Goal: Task Accomplishment & Management: Manage account settings

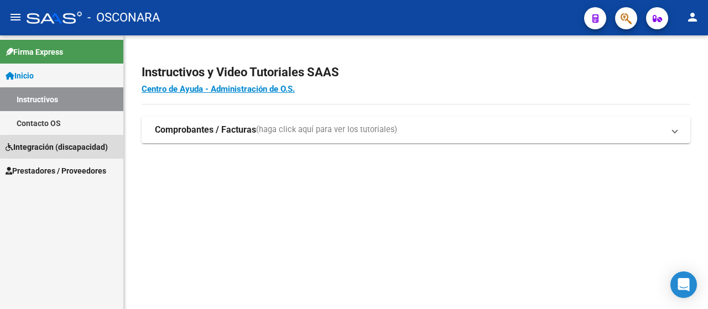
click at [89, 147] on span "Integración (discapacidad)" at bounding box center [57, 147] width 102 height 12
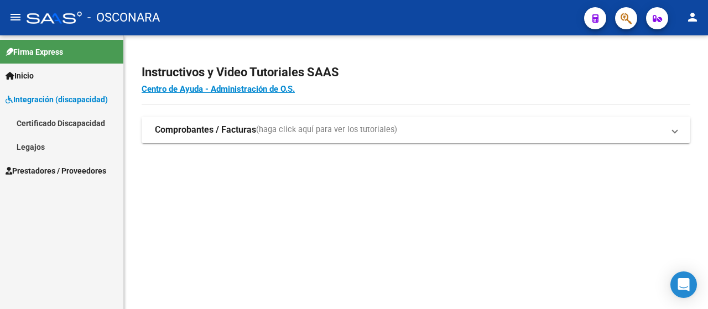
click at [89, 147] on link "Legajos" at bounding box center [61, 147] width 123 height 24
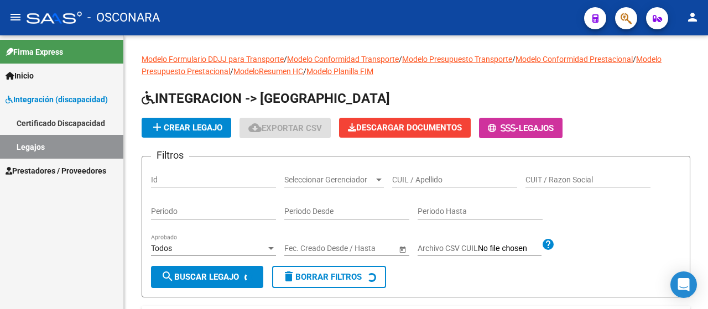
click at [96, 106] on link "Integración (discapacidad)" at bounding box center [61, 99] width 123 height 24
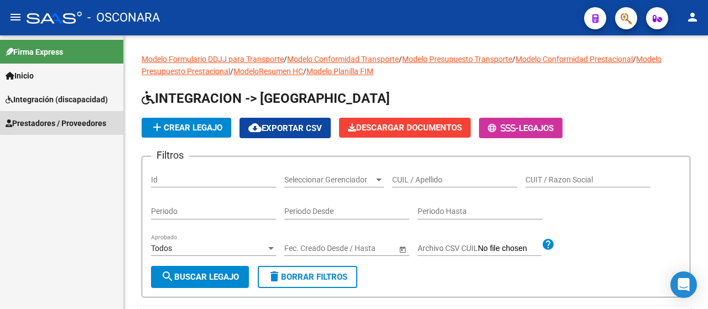
click at [69, 119] on span "Prestadores / Proveedores" at bounding box center [56, 123] width 101 height 12
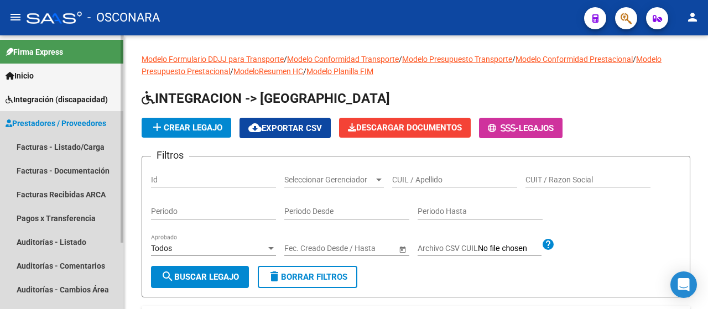
click at [54, 122] on span "Prestadores / Proveedores" at bounding box center [56, 123] width 101 height 12
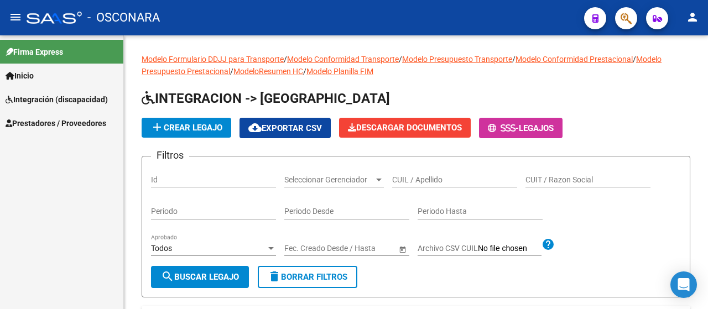
click at [46, 143] on div "Firma Express Inicio Instructivos Contacto OS Integración (discapacidad) Certif…" at bounding box center [61, 172] width 123 height 274
click at [47, 113] on link "Prestadores / Proveedores" at bounding box center [61, 123] width 123 height 24
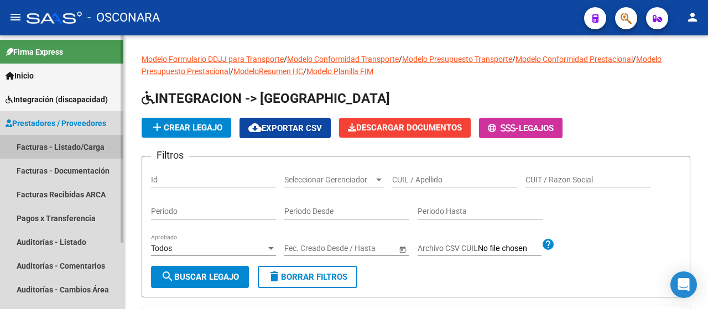
click at [39, 148] on link "Facturas - Listado/Carga" at bounding box center [61, 147] width 123 height 24
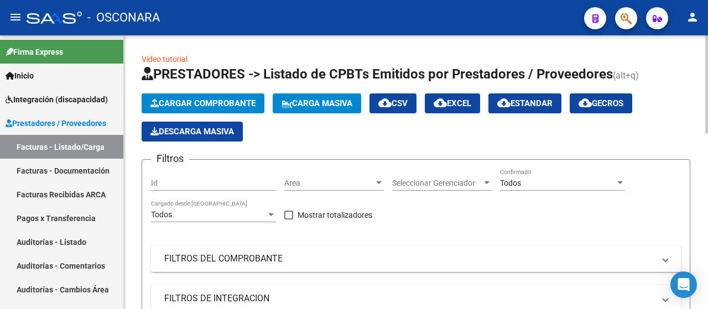
click at [318, 176] on div "Area Area" at bounding box center [334, 180] width 100 height 22
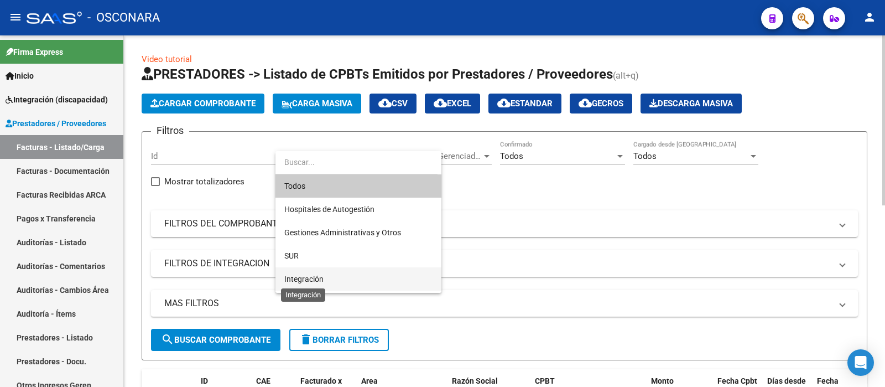
click at [323, 282] on span "Integración" at bounding box center [358, 278] width 148 height 23
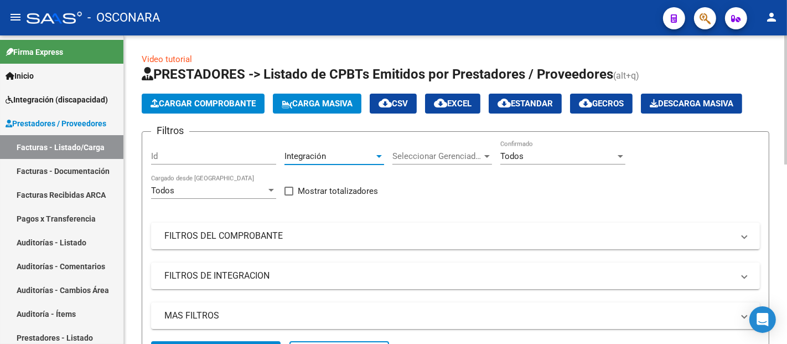
click at [443, 151] on span "Seleccionar Gerenciador" at bounding box center [437, 156] width 90 height 10
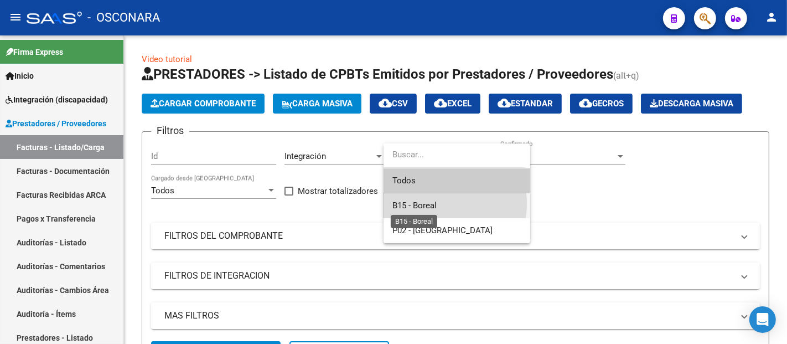
click at [422, 203] on span "B15 - Boreal" at bounding box center [414, 205] width 44 height 10
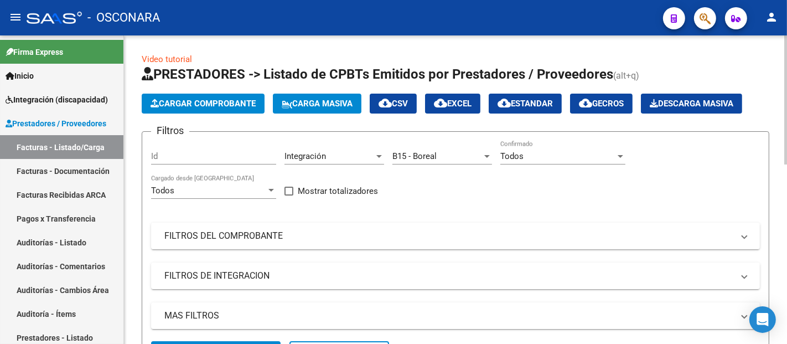
click at [552, 161] on div "Todos Confirmado" at bounding box center [562, 153] width 125 height 24
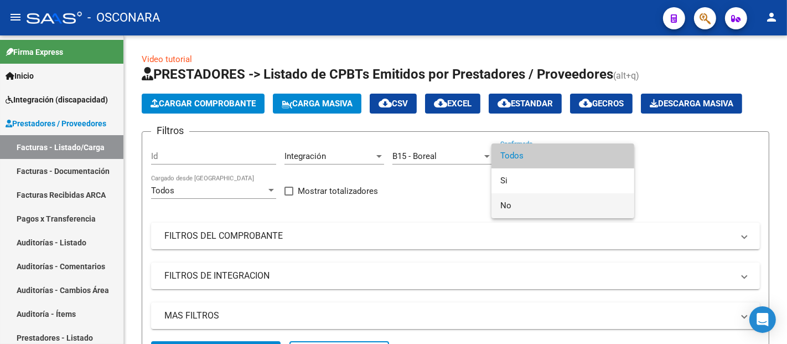
click at [514, 207] on span "No" at bounding box center [562, 205] width 125 height 25
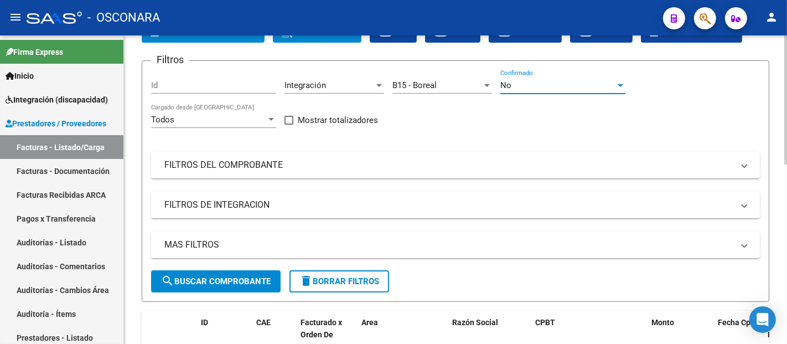
scroll to position [61, 0]
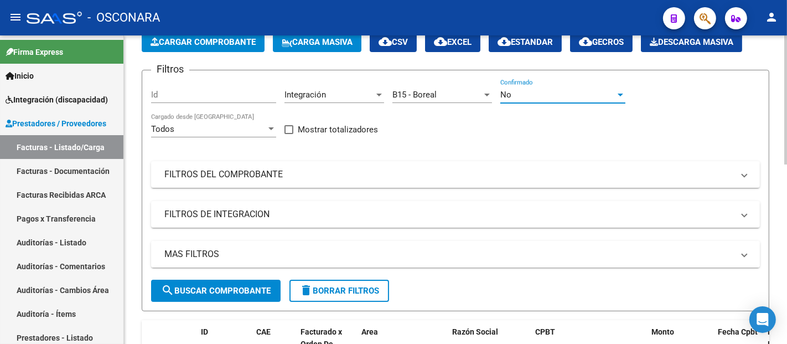
click at [199, 253] on mat-panel-title "MAS FILTROS" at bounding box center [448, 254] width 569 height 12
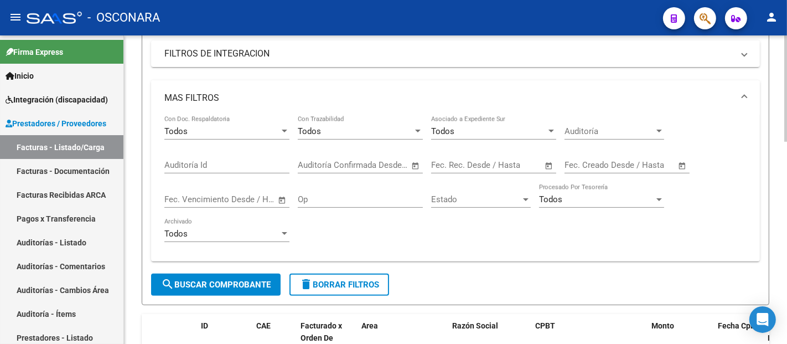
scroll to position [246, 0]
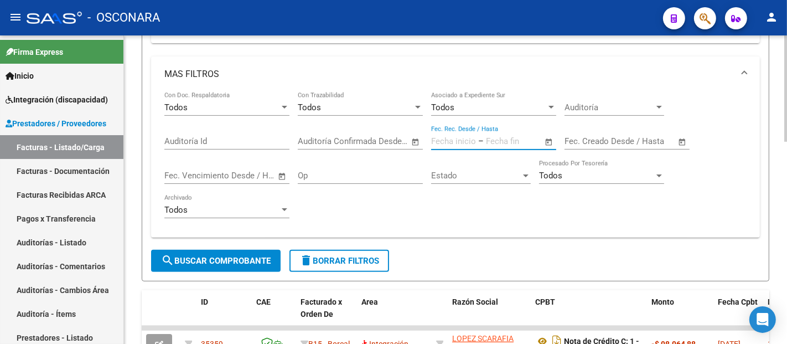
click at [460, 138] on input "text" at bounding box center [453, 141] width 45 height 10
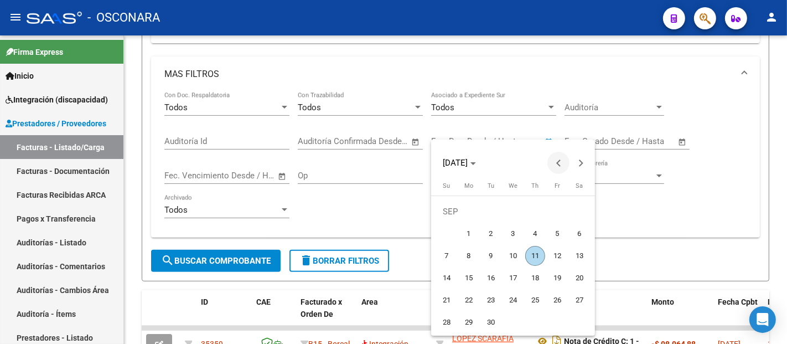
click at [554, 167] on span "Previous month" at bounding box center [558, 163] width 22 height 22
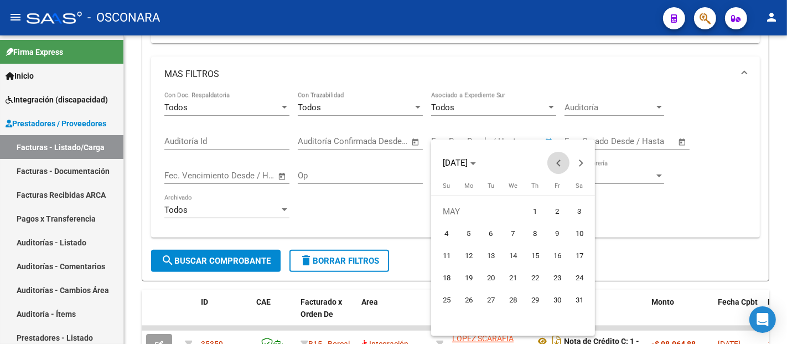
click at [554, 167] on span "Previous month" at bounding box center [558, 163] width 22 height 22
click at [553, 167] on span "Previous month" at bounding box center [558, 163] width 22 height 22
click at [583, 159] on span "Next month" at bounding box center [580, 163] width 22 height 22
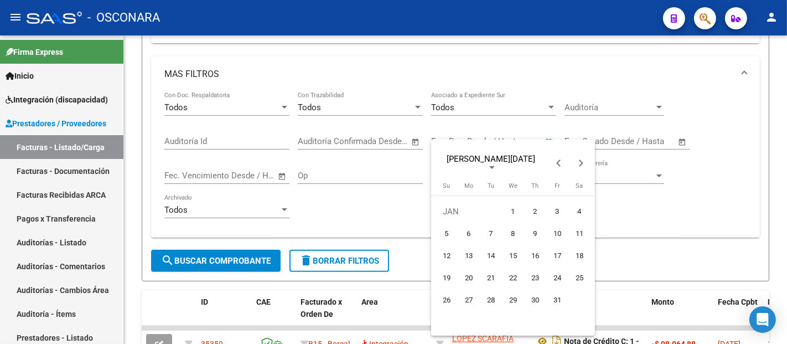
click at [510, 208] on span "1" at bounding box center [513, 211] width 20 height 20
type input "[DATE]"
click at [584, 172] on span "Next month" at bounding box center [580, 163] width 22 height 22
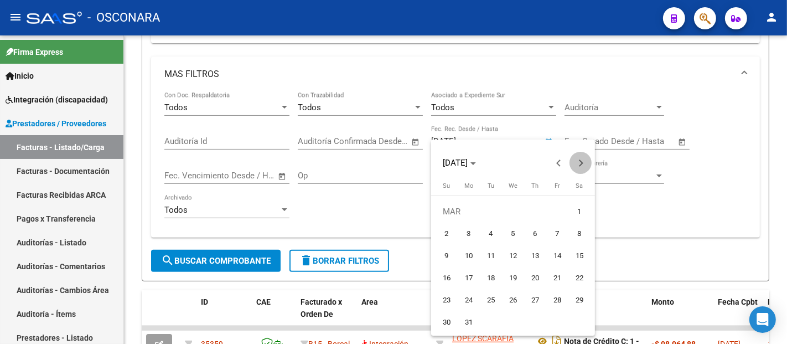
click at [584, 172] on span "Next month" at bounding box center [580, 163] width 22 height 22
click at [584, 171] on span "Next month" at bounding box center [580, 163] width 22 height 22
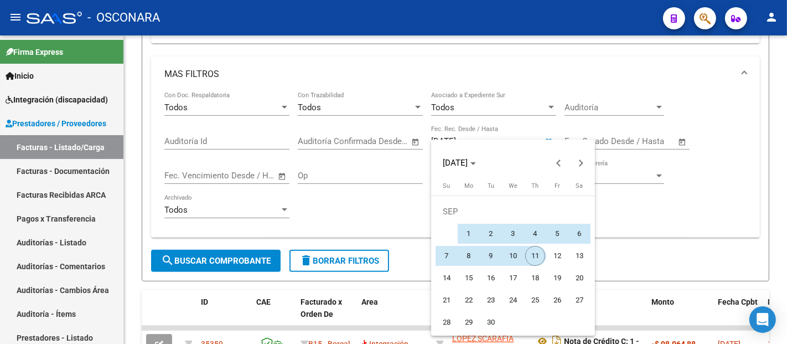
click at [536, 261] on span "11" at bounding box center [535, 256] width 20 height 20
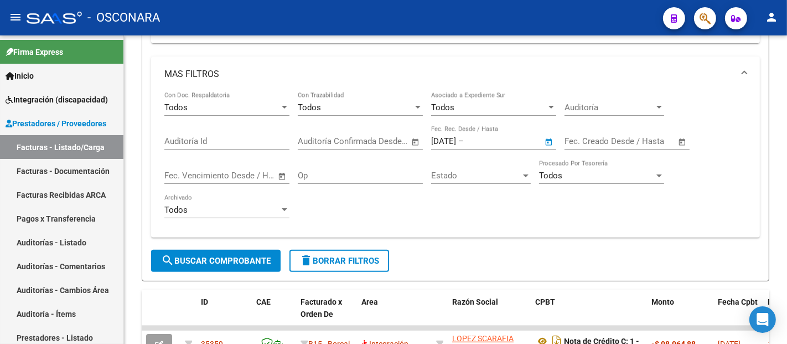
type input "[DATE]"
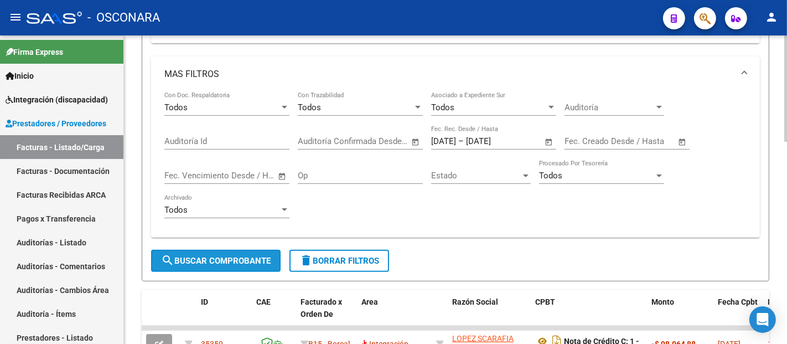
click at [217, 262] on span "search Buscar Comprobante" at bounding box center [216, 261] width 110 height 10
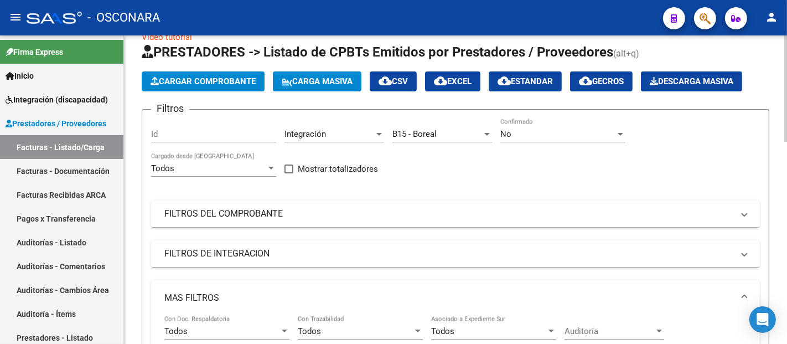
scroll to position [0, 0]
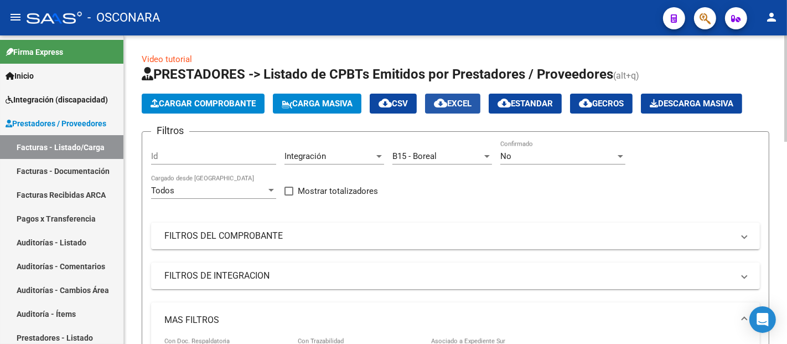
click at [467, 102] on span "cloud_download EXCEL" at bounding box center [453, 103] width 38 height 10
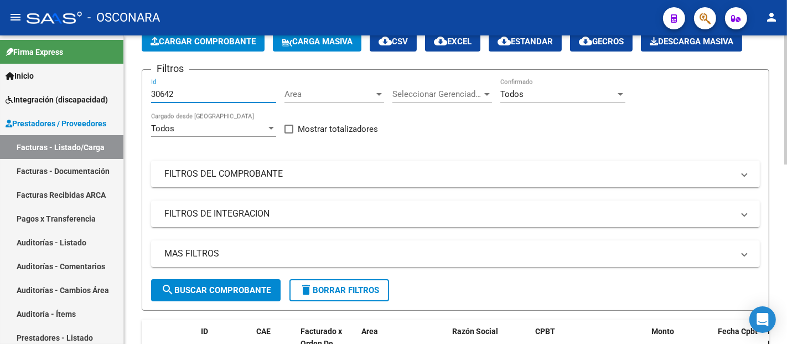
scroll to position [184, 0]
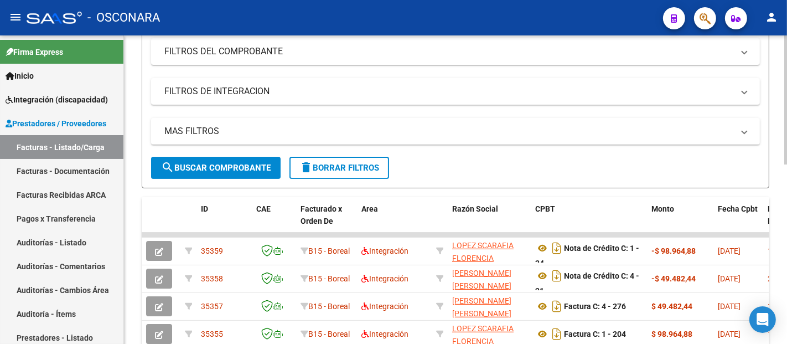
type input "30642"
click at [229, 165] on span "search Buscar Comprobante" at bounding box center [216, 168] width 110 height 10
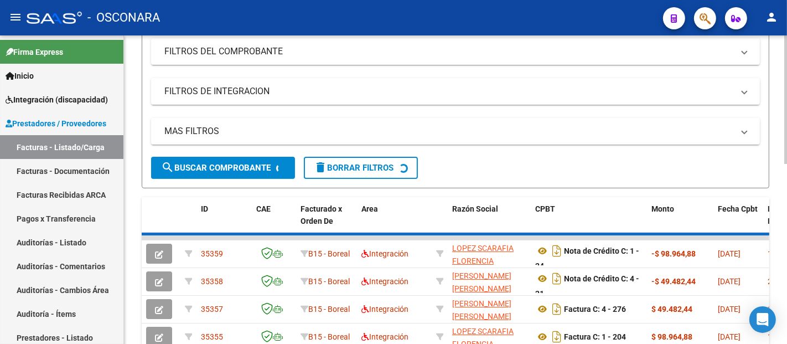
scroll to position [180, 0]
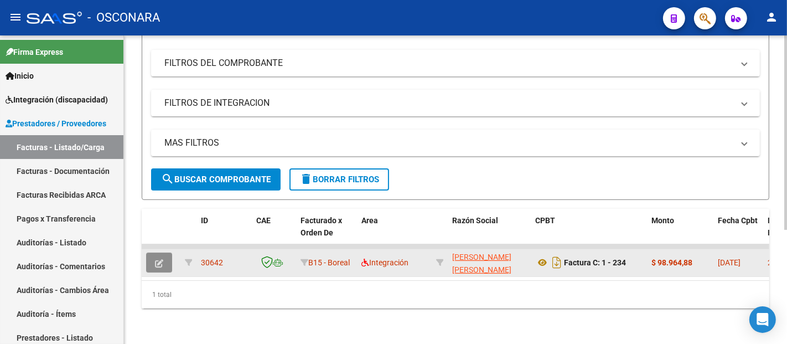
click at [158, 252] on button "button" at bounding box center [159, 262] width 26 height 20
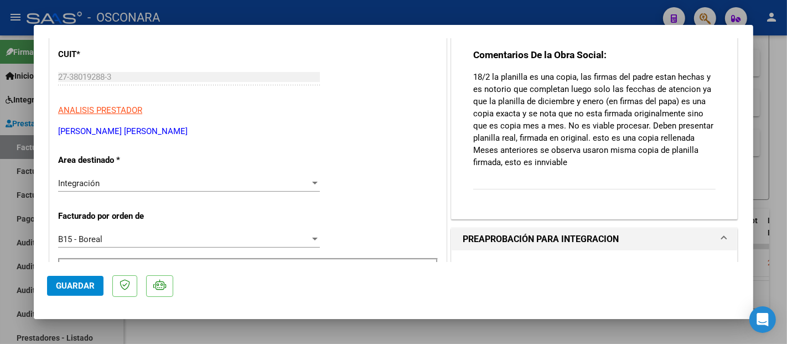
scroll to position [61, 0]
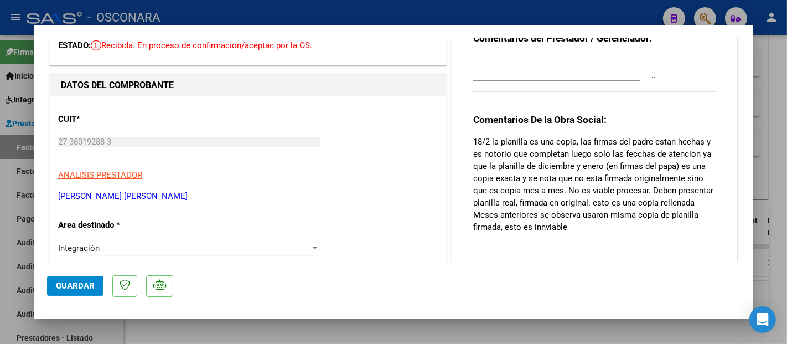
type input "$ 0,00"
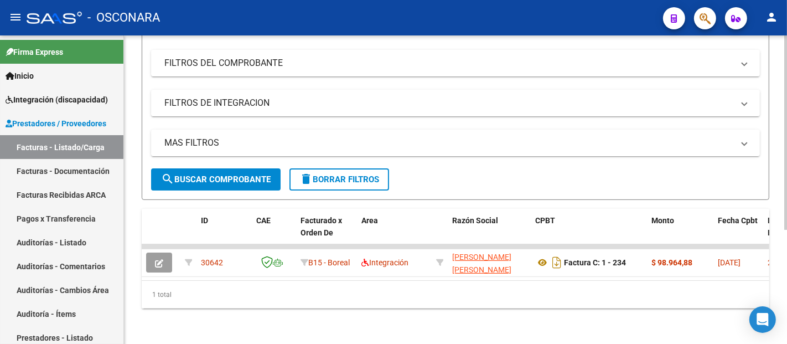
scroll to position [0, 0]
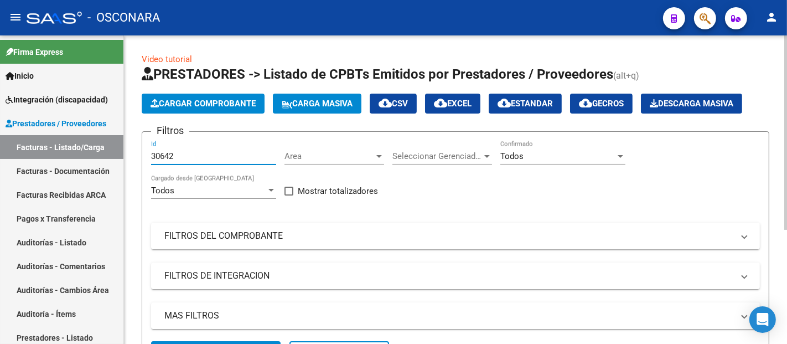
drag, startPoint x: 183, startPoint y: 158, endPoint x: 132, endPoint y: 159, distance: 50.4
click at [132, 159] on div "Video tutorial PRESTADORES -> Listado de CPBTs Emitidos por Prestadores / Prove…" at bounding box center [455, 275] width 663 height 481
paste input "30609"
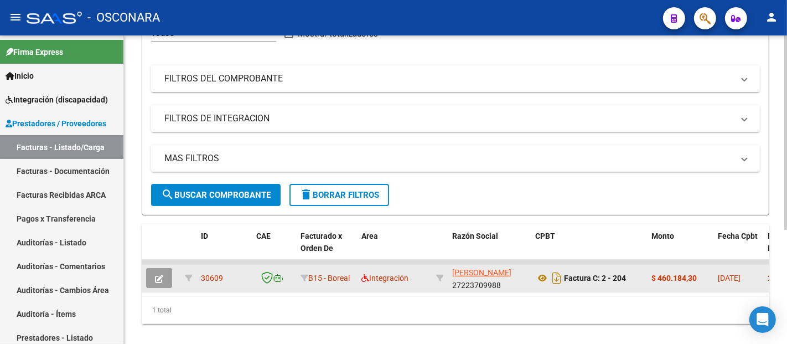
scroll to position [180, 0]
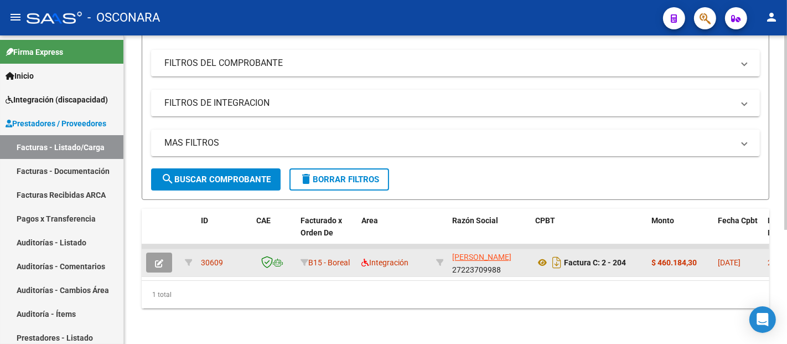
type input "30609"
click at [165, 252] on button "button" at bounding box center [159, 262] width 26 height 20
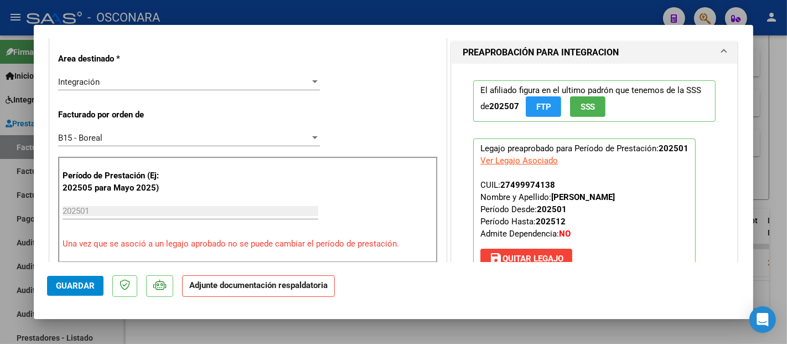
scroll to position [246, 0]
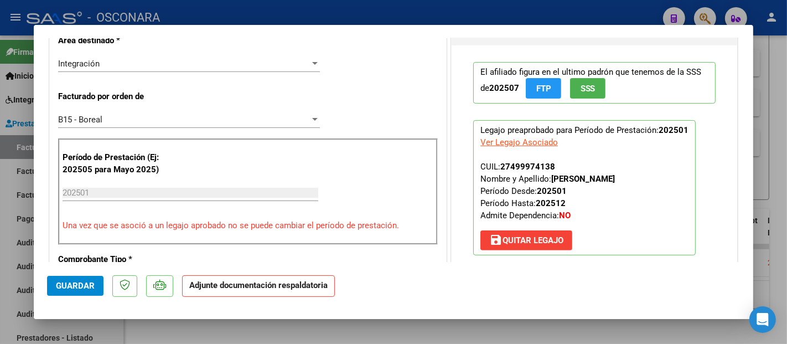
type input "$ 0,00"
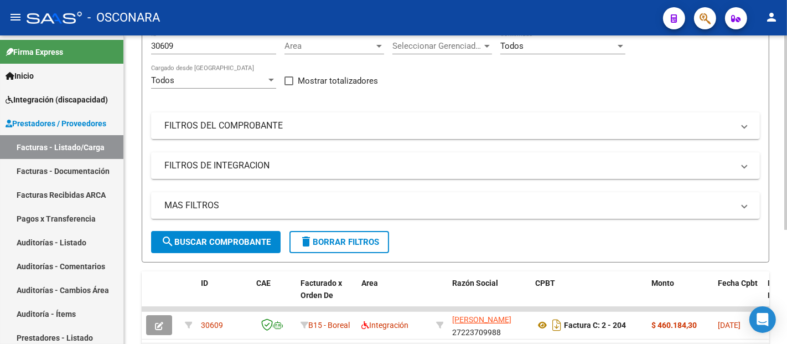
scroll to position [0, 0]
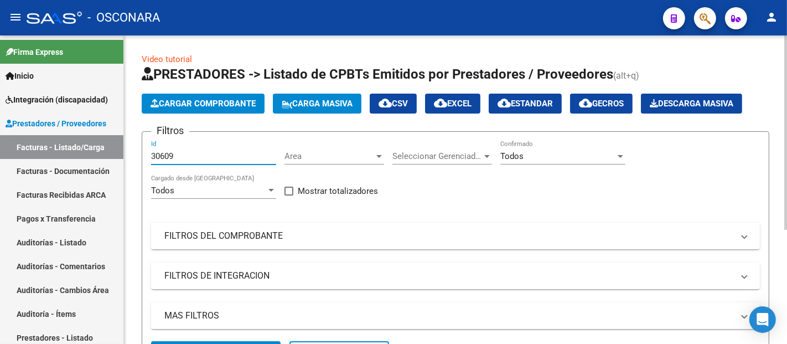
drag, startPoint x: 180, startPoint y: 159, endPoint x: 129, endPoint y: 164, distance: 51.2
click at [129, 164] on div "Video tutorial PRESTADORES -> Listado de CPBTs Emitidos por Prestadores / Prove…" at bounding box center [455, 275] width 663 height 481
paste input "35"
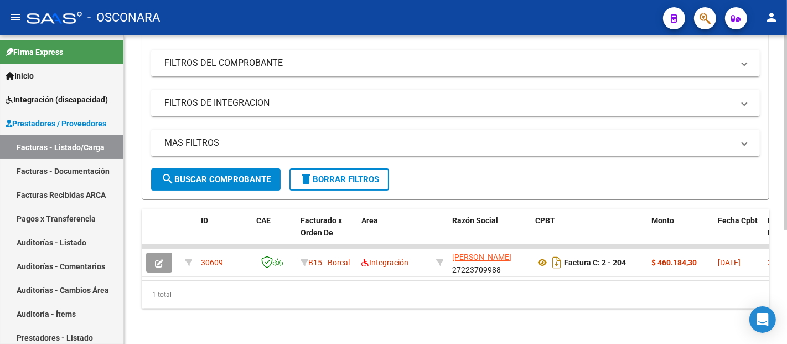
scroll to position [180, 0]
type input "30635"
click at [199, 174] on span "search Buscar Comprobante" at bounding box center [216, 179] width 110 height 10
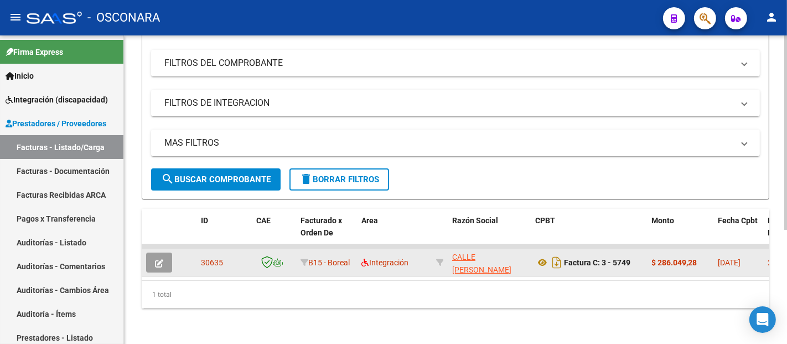
click at [161, 259] on icon "button" at bounding box center [159, 263] width 8 height 8
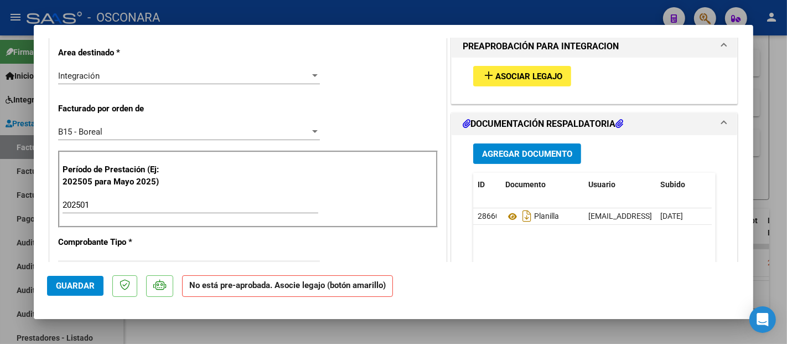
scroll to position [307, 0]
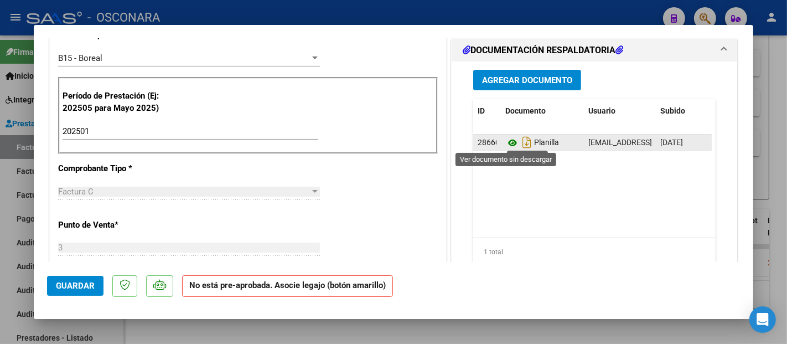
click at [507, 146] on icon at bounding box center [512, 142] width 14 height 13
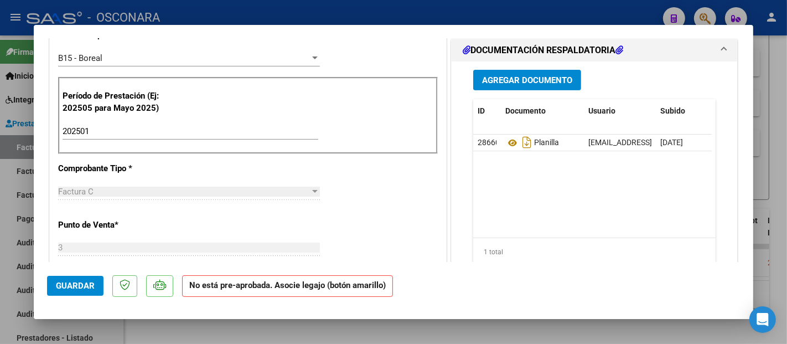
type input "$ 0,00"
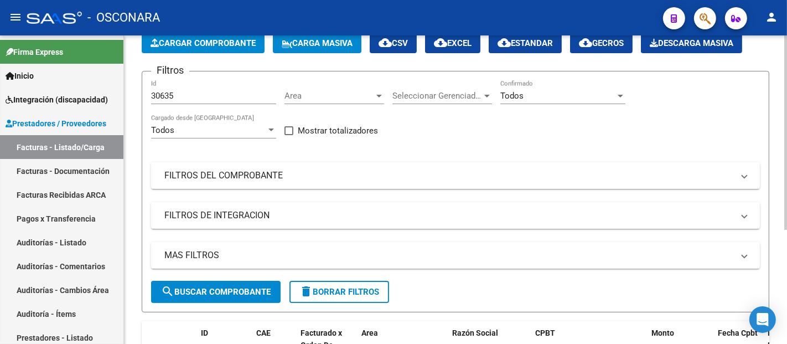
scroll to position [0, 0]
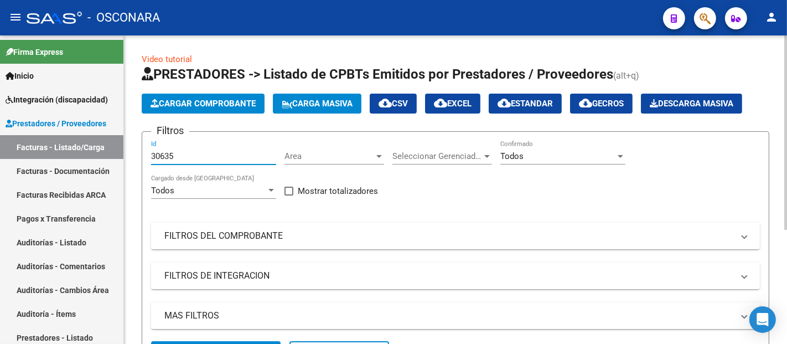
drag, startPoint x: 192, startPoint y: 156, endPoint x: 141, endPoint y: 156, distance: 51.5
click at [141, 156] on div "Video tutorial PRESTADORES -> Listado de CPBTs Emitidos por Prestadores / Prove…" at bounding box center [455, 275] width 663 height 481
paste input "4"
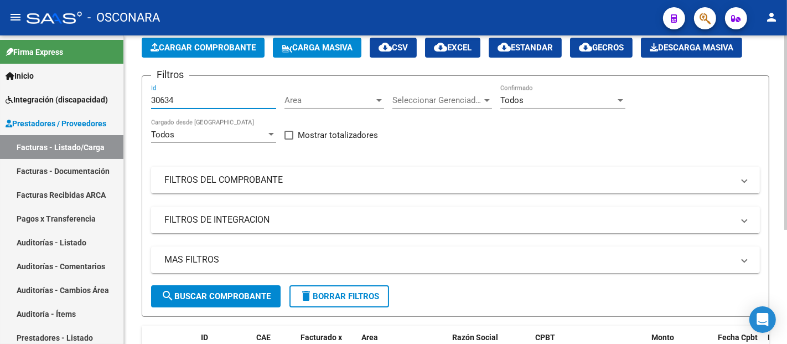
scroll to position [123, 0]
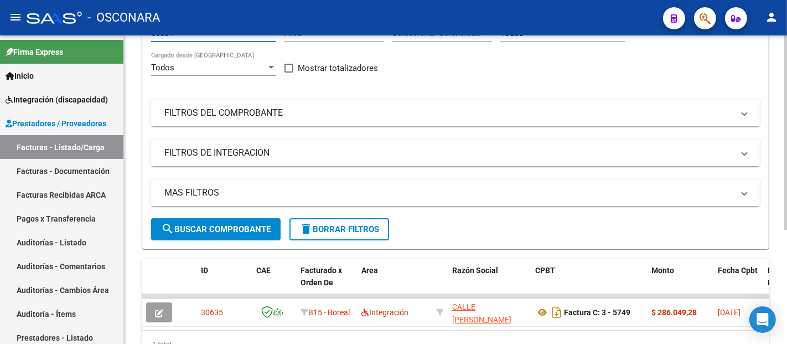
type input "30634"
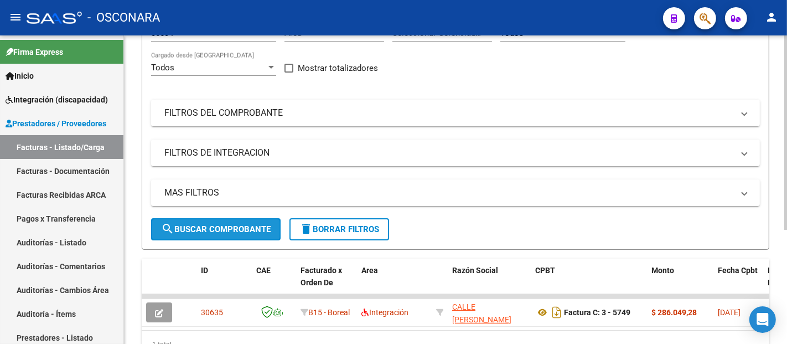
click at [209, 226] on span "search Buscar Comprobante" at bounding box center [216, 229] width 110 height 10
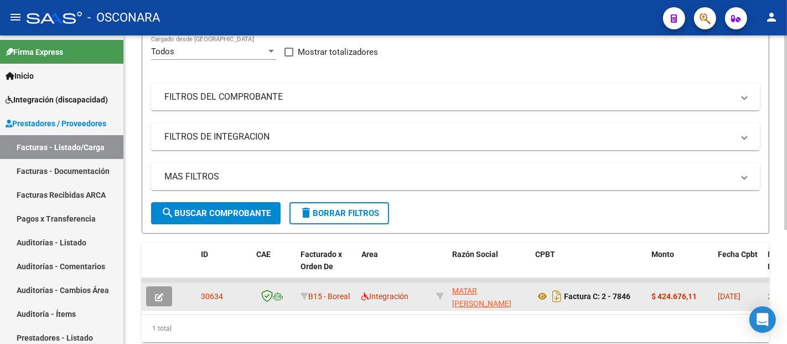
scroll to position [180, 0]
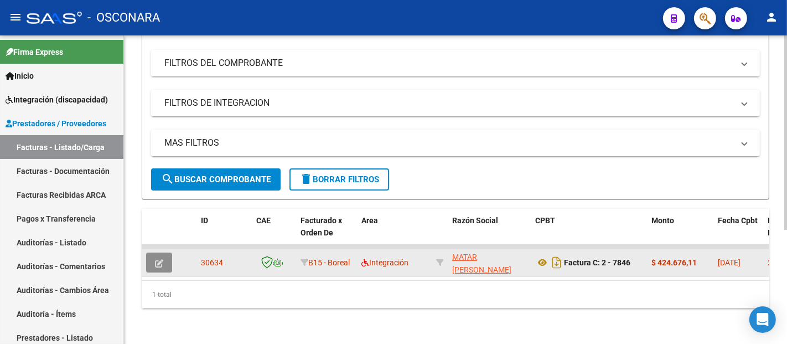
click at [163, 253] on button "button" at bounding box center [159, 262] width 26 height 20
click at [162, 259] on icon "button" at bounding box center [159, 263] width 8 height 8
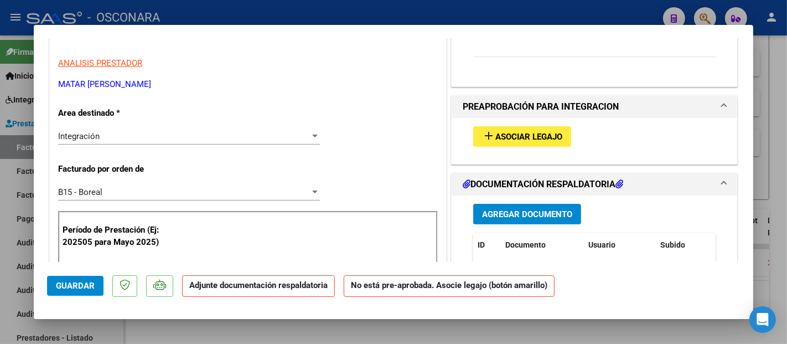
scroll to position [184, 0]
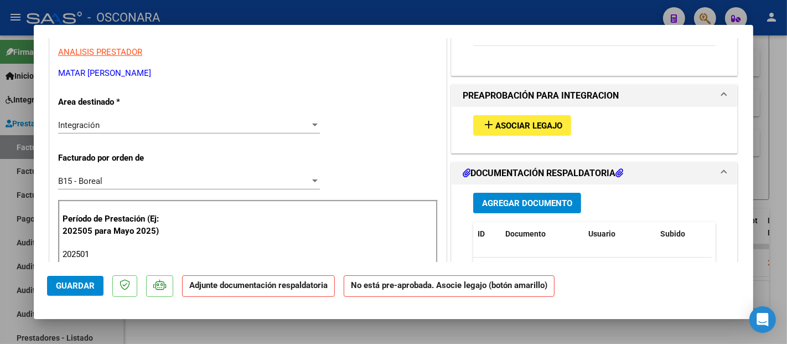
click at [538, 118] on button "add Asociar Legajo" at bounding box center [522, 125] width 98 height 20
type input "$ 0,00"
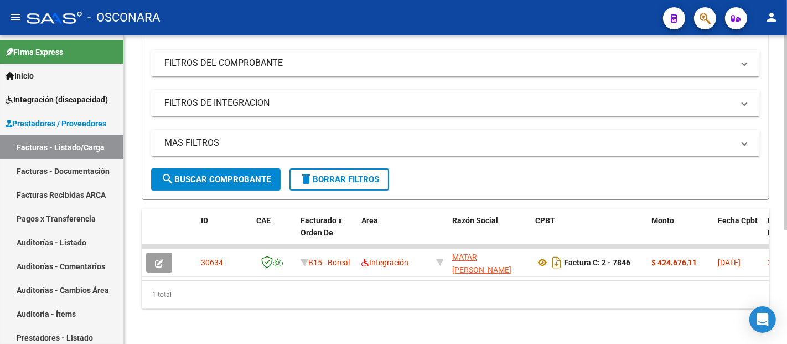
scroll to position [0, 0]
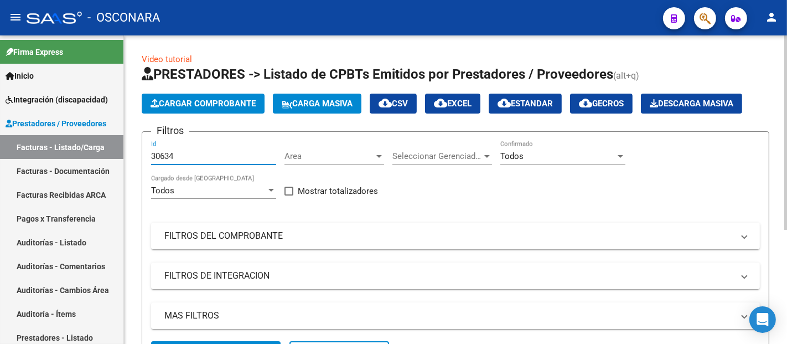
drag, startPoint x: 180, startPoint y: 157, endPoint x: 141, endPoint y: 165, distance: 39.6
click at [142, 165] on form "Filtros 30634 Id Area Area Seleccionar Gerenciador Seleccionar Gerenciador Todo…" at bounding box center [455, 251] width 627 height 241
paste input "20"
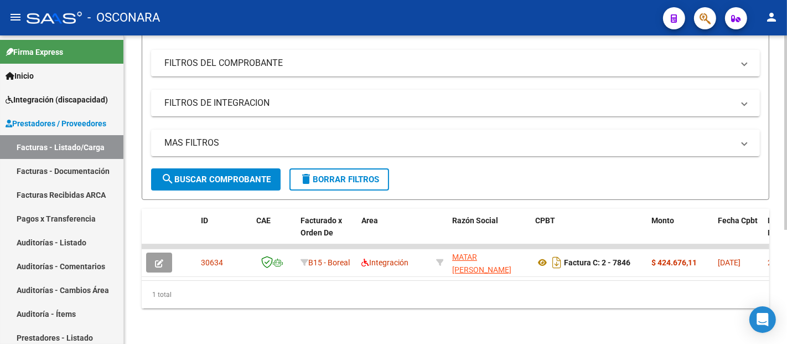
type input "30620"
click at [236, 175] on span "search Buscar Comprobante" at bounding box center [216, 179] width 110 height 10
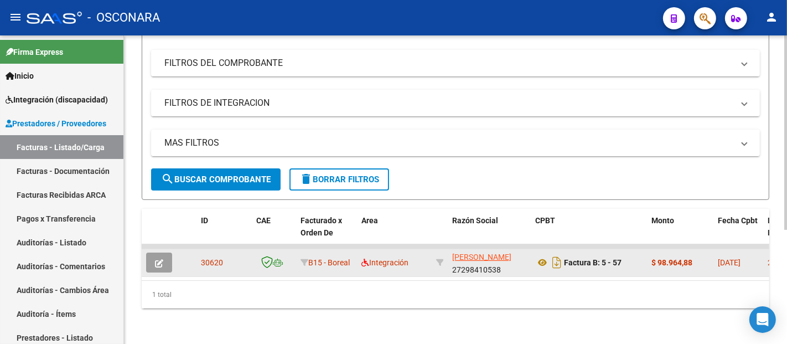
click at [164, 252] on button "button" at bounding box center [159, 262] width 26 height 20
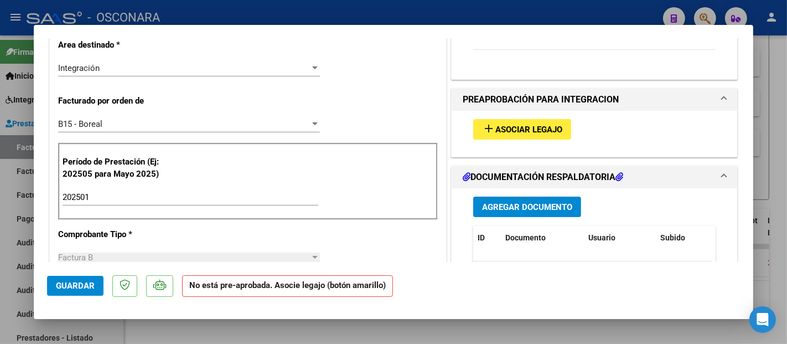
scroll to position [307, 0]
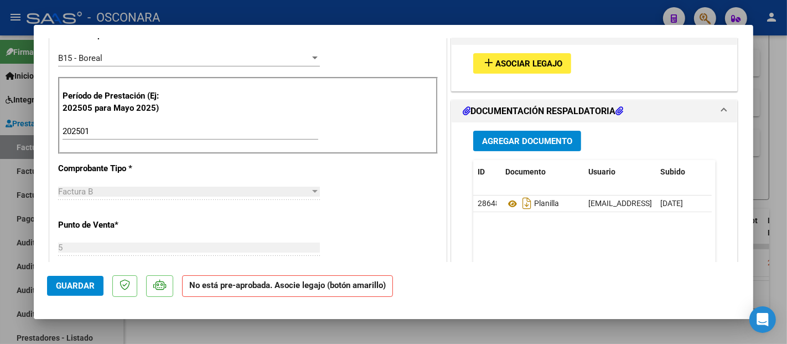
click at [510, 65] on span "Asociar Legajo" at bounding box center [528, 64] width 67 height 10
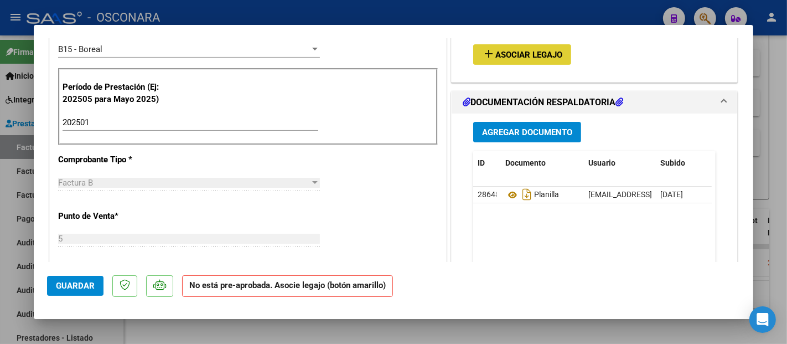
scroll to position [430, 0]
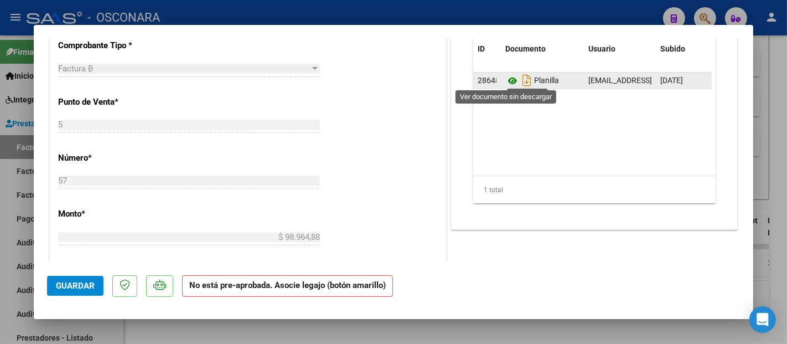
click at [505, 81] on icon at bounding box center [512, 80] width 14 height 13
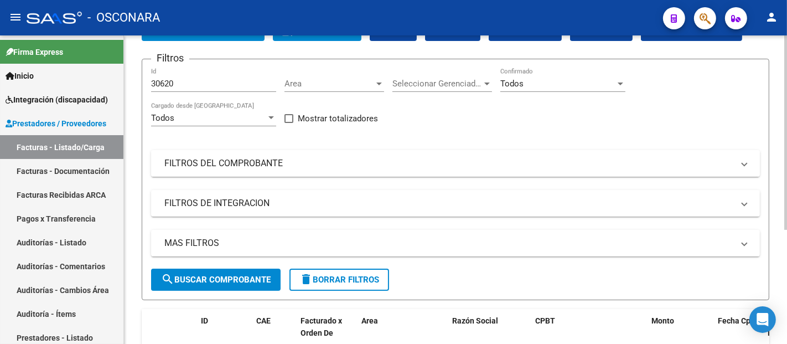
scroll to position [58, 0]
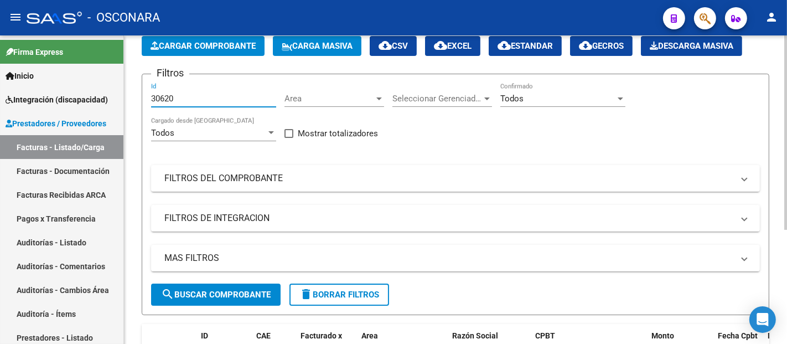
drag, startPoint x: 183, startPoint y: 97, endPoint x: 124, endPoint y: 91, distance: 59.5
click at [124, 91] on div "Video tutorial PRESTADORES -> Listado de CPBTs Emitidos por Prestadores / Prove…" at bounding box center [455, 218] width 663 height 481
paste input "34"
type input "30634"
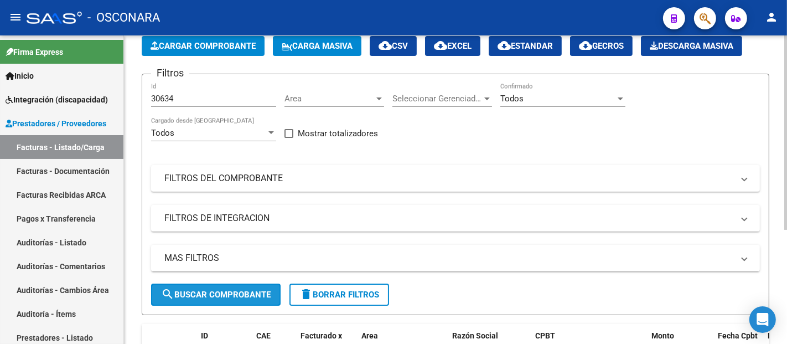
click at [231, 294] on span "search Buscar Comprobante" at bounding box center [216, 294] width 110 height 10
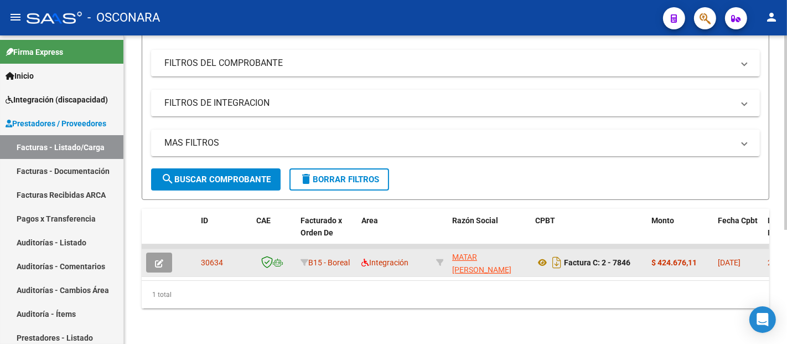
click at [158, 259] on icon "button" at bounding box center [159, 263] width 8 height 8
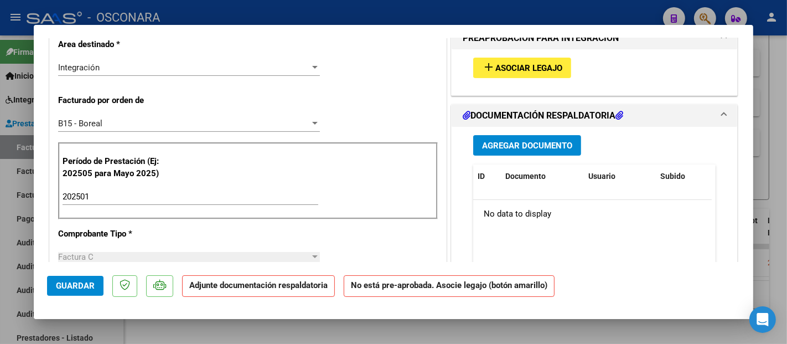
scroll to position [246, 0]
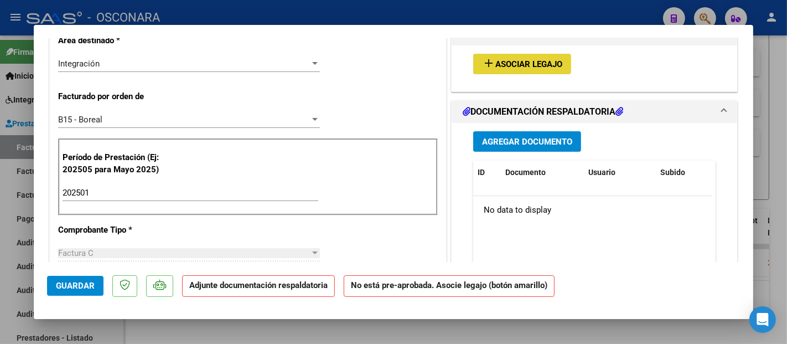
click at [515, 54] on button "add Asociar Legajo" at bounding box center [522, 64] width 98 height 20
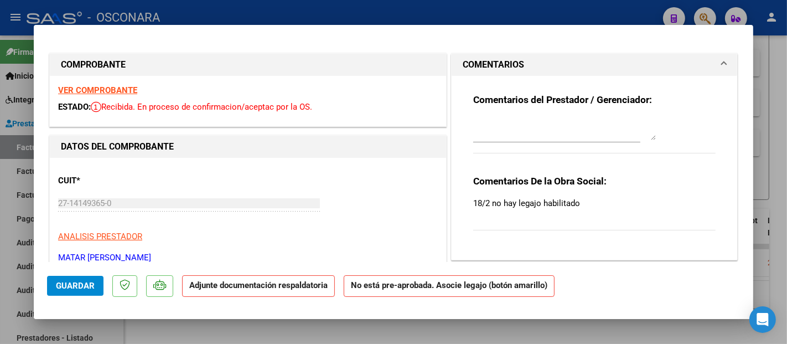
scroll to position [0, 0]
click at [113, 89] on strong "VER COMPROBANTE" at bounding box center [97, 90] width 79 height 10
type input "$ 0,00"
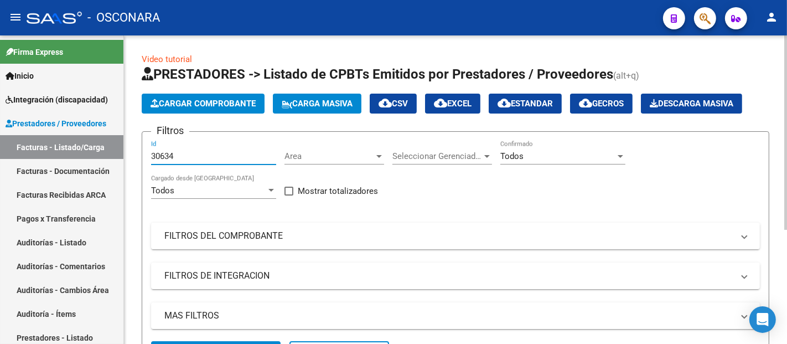
drag, startPoint x: 173, startPoint y: 157, endPoint x: 131, endPoint y: 160, distance: 42.2
click at [131, 160] on div "Video tutorial PRESTADORES -> Listado de CPBTs Emitidos por Prestadores / Prove…" at bounding box center [455, 275] width 663 height 481
paste input "20"
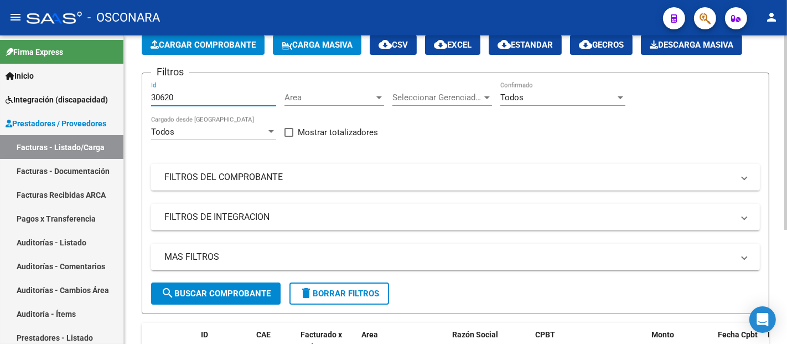
scroll to position [123, 0]
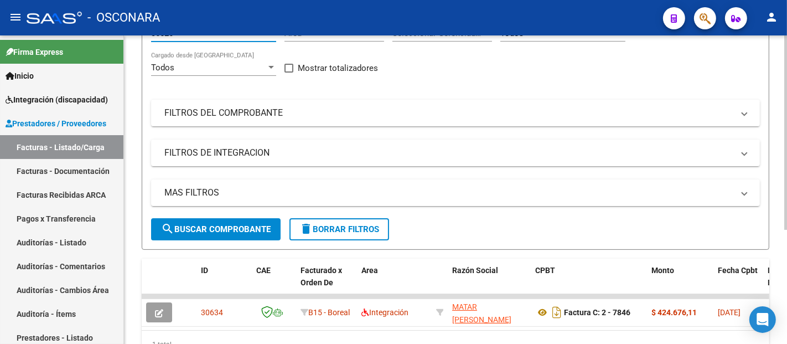
type input "30620"
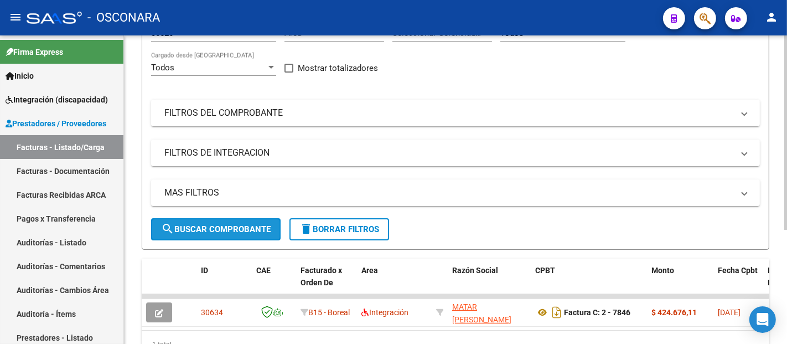
click at [208, 222] on button "search Buscar Comprobante" at bounding box center [215, 229] width 129 height 22
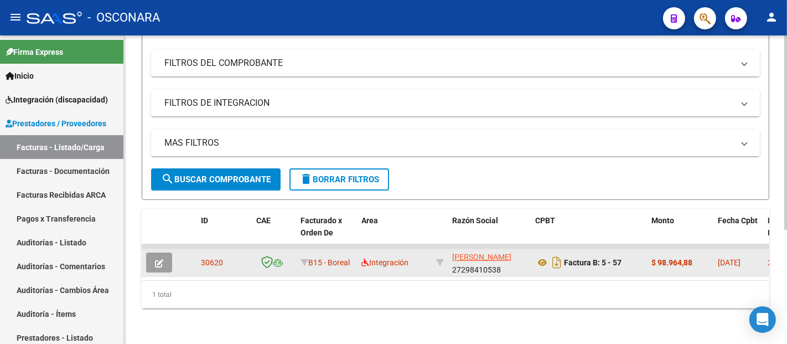
click at [163, 253] on button "button" at bounding box center [159, 262] width 26 height 20
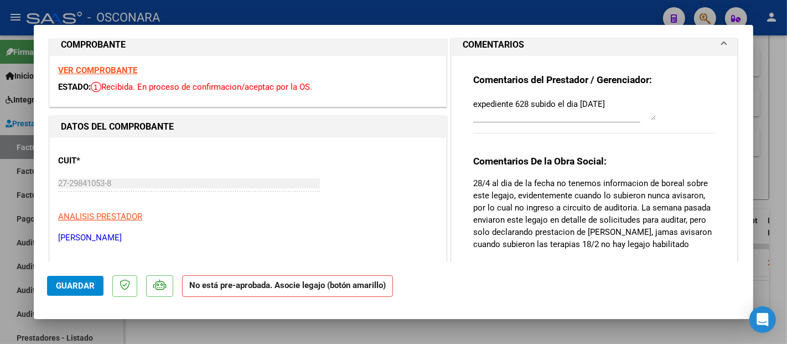
scroll to position [0, 0]
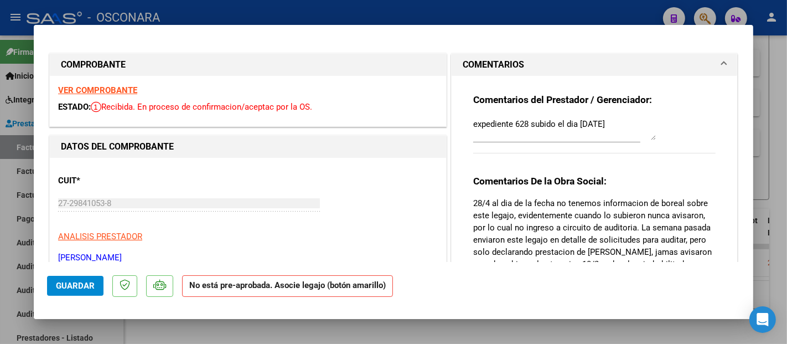
type input "$ 0,00"
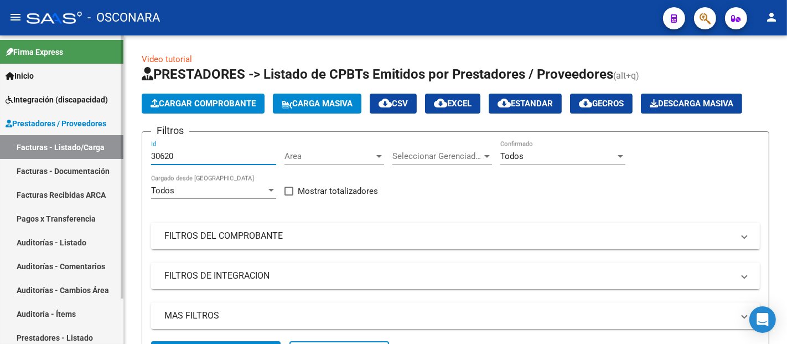
drag, startPoint x: 173, startPoint y: 155, endPoint x: 121, endPoint y: 157, distance: 52.0
click at [121, 160] on mat-sidenav-container "Firma Express Inicio Instructivos Contacto OS Integración (discapacidad) Certif…" at bounding box center [393, 189] width 787 height 308
paste input "17"
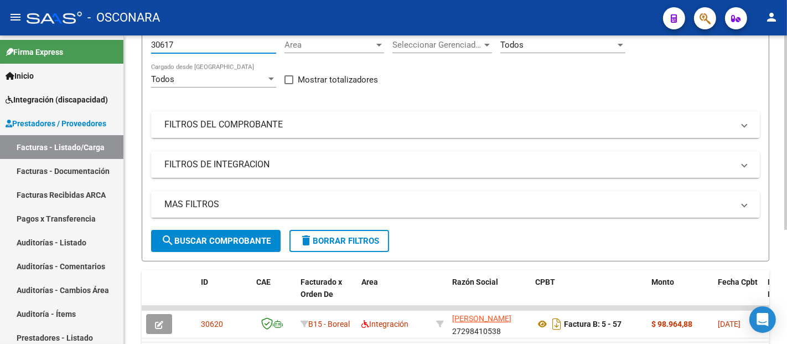
scroll to position [180, 0]
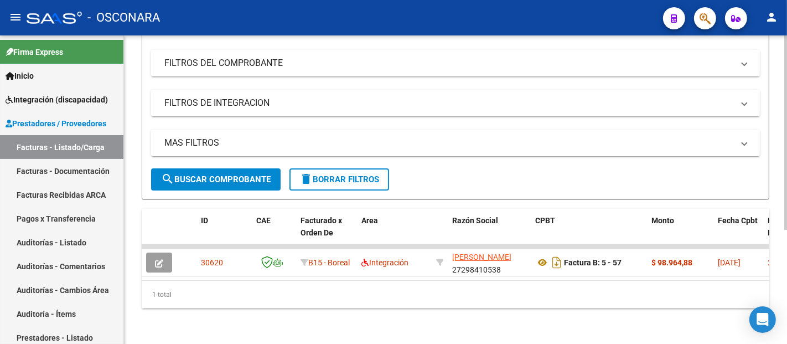
type input "30617"
click at [220, 174] on span "search Buscar Comprobante" at bounding box center [216, 179] width 110 height 10
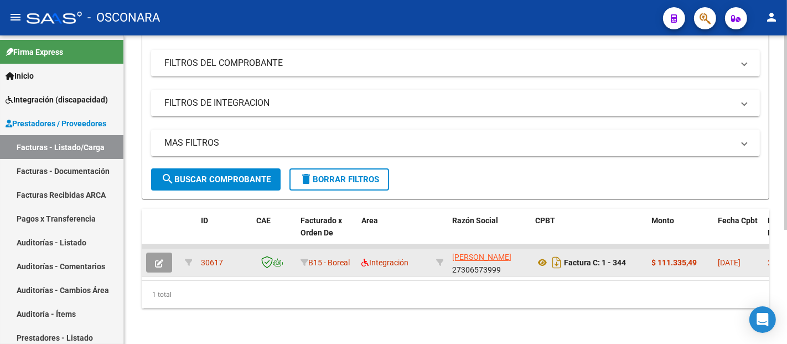
click at [163, 252] on button "button" at bounding box center [159, 262] width 26 height 20
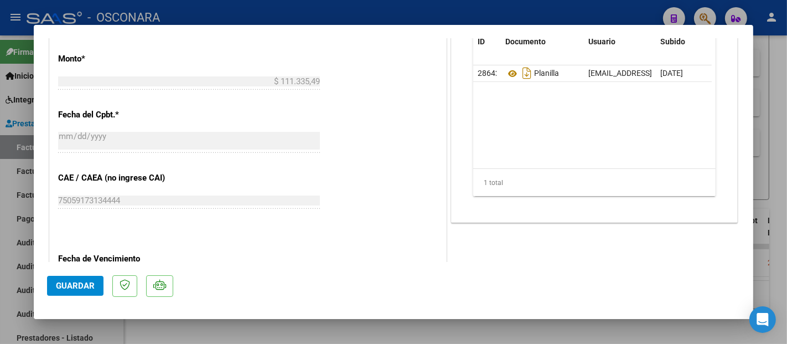
scroll to position [615, 0]
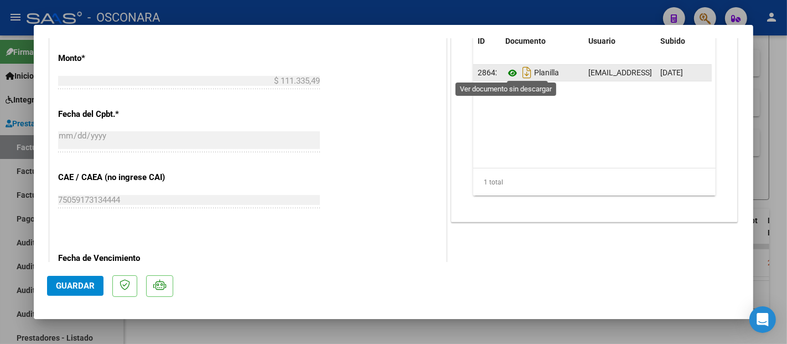
click at [506, 71] on icon at bounding box center [512, 72] width 14 height 13
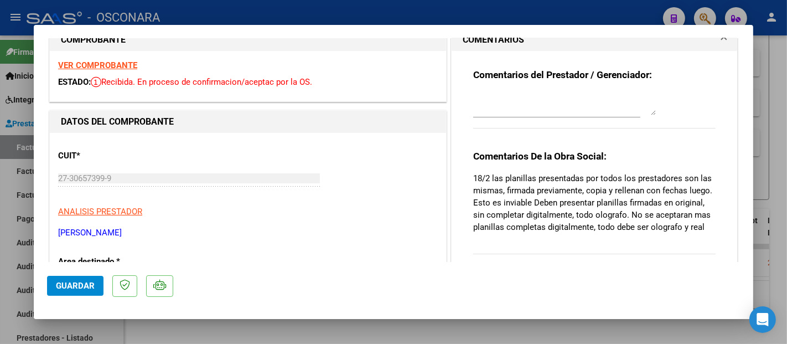
scroll to position [0, 0]
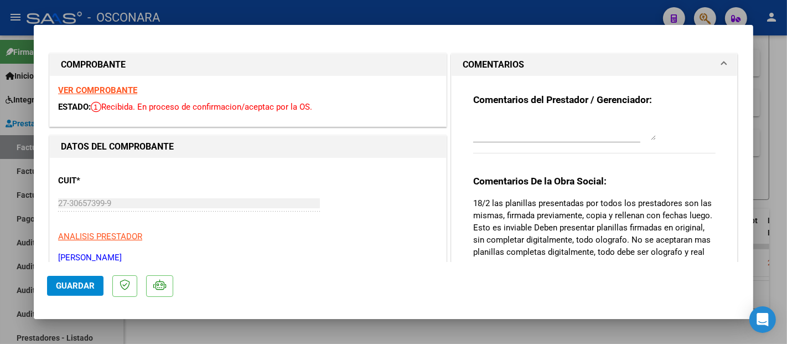
type input "$ 0,00"
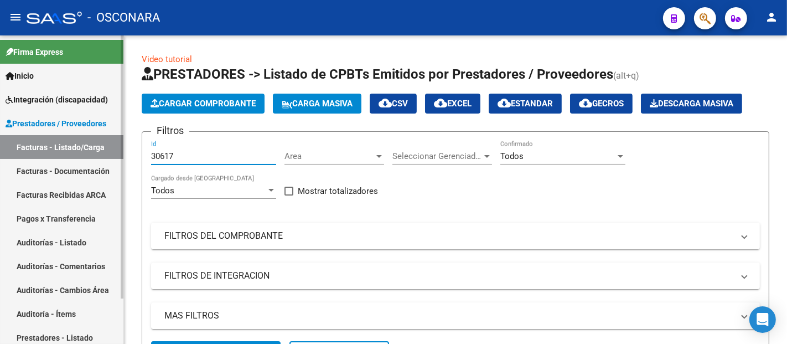
drag, startPoint x: 179, startPoint y: 155, endPoint x: 113, endPoint y: 157, distance: 65.3
click at [114, 157] on mat-sidenav-container "Firma Express Inicio Instructivos Contacto OS Integración (discapacidad) Certif…" at bounding box center [393, 189] width 787 height 308
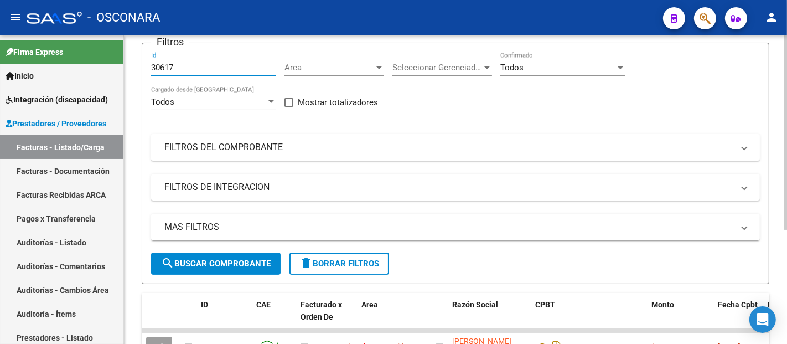
scroll to position [180, 0]
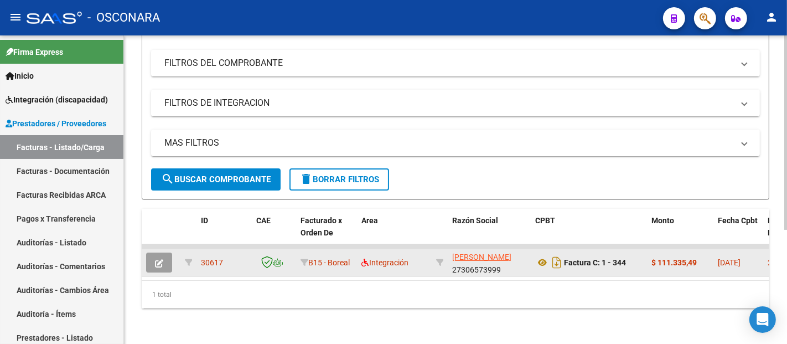
click at [161, 259] on icon "button" at bounding box center [159, 263] width 8 height 8
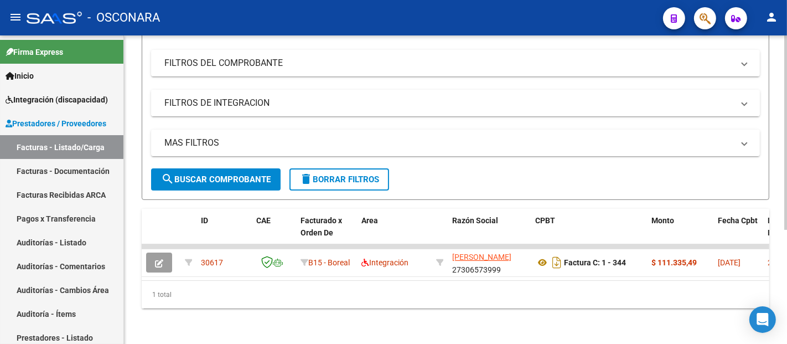
scroll to position [0, 0]
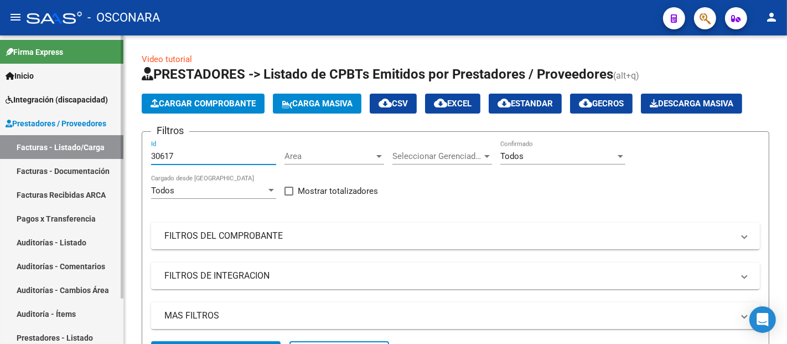
drag, startPoint x: 188, startPoint y: 158, endPoint x: 120, endPoint y: 157, distance: 68.1
click at [120, 157] on mat-sidenav-container "Firma Express Inicio Instructivos Contacto OS Integración (discapacidad) Certif…" at bounding box center [393, 189] width 787 height 308
paste input "6"
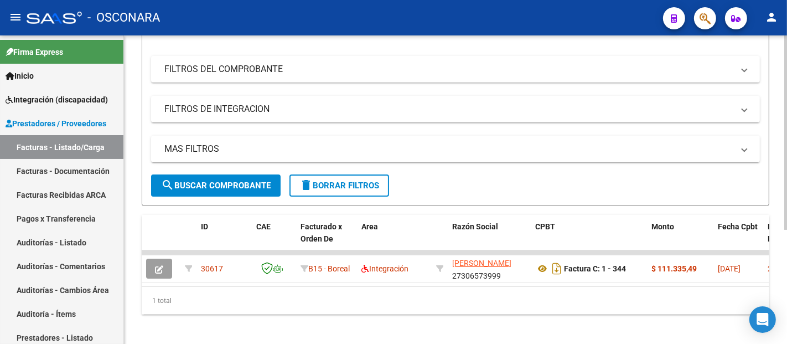
scroll to position [180, 0]
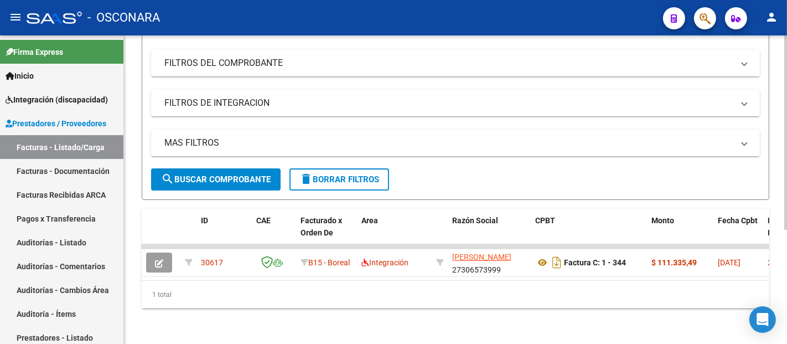
type input "30615"
click at [206, 168] on button "search Buscar Comprobante" at bounding box center [215, 179] width 129 height 22
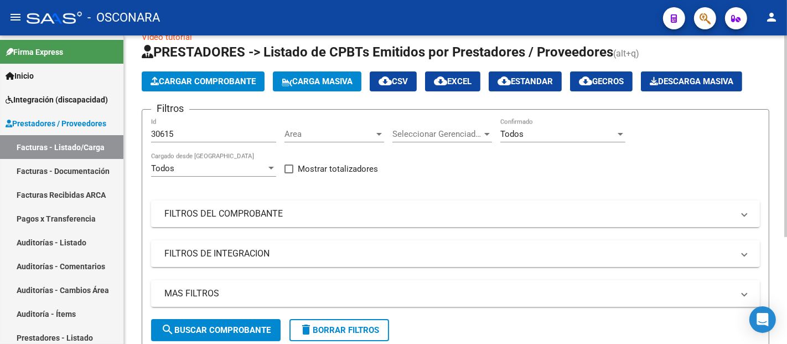
scroll to position [0, 0]
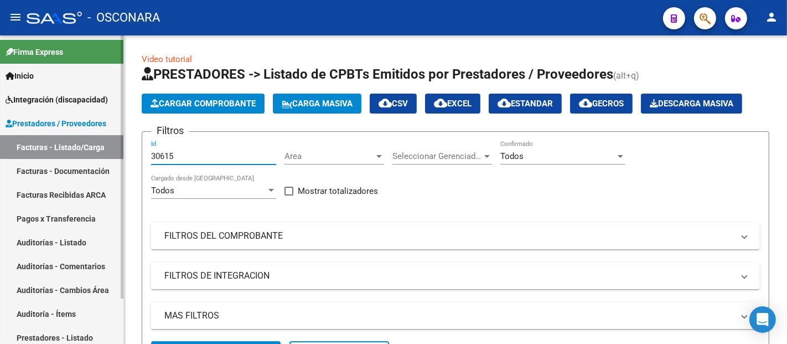
drag, startPoint x: 193, startPoint y: 153, endPoint x: 118, endPoint y: 143, distance: 75.4
click at [122, 152] on mat-sidenav-container "Firma Express Inicio Instructivos Contacto OS Integración (discapacidad) Certif…" at bounding box center [393, 189] width 787 height 308
paste input "30616"
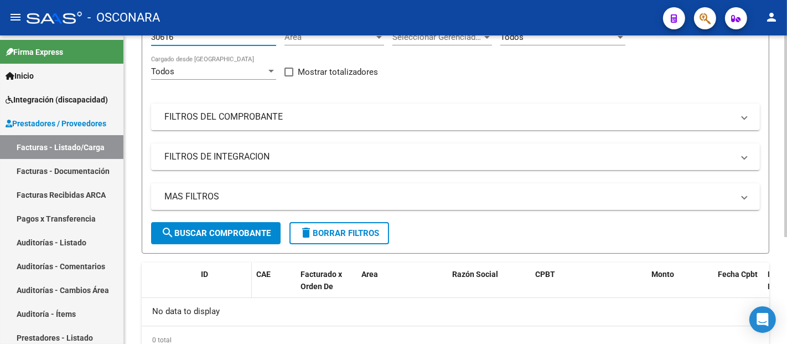
scroll to position [123, 0]
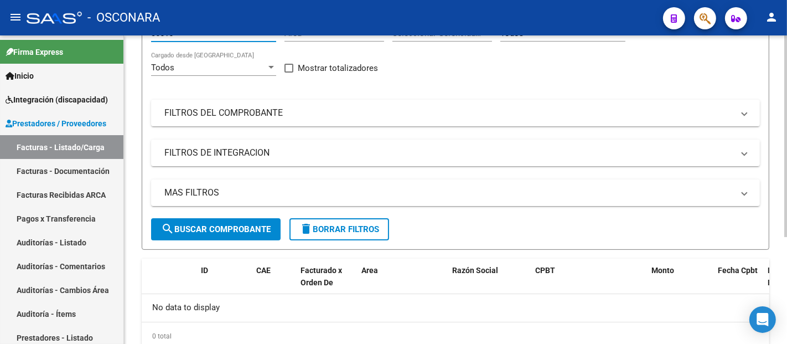
type input "30616"
click at [223, 230] on span "search Buscar Comprobante" at bounding box center [216, 229] width 110 height 10
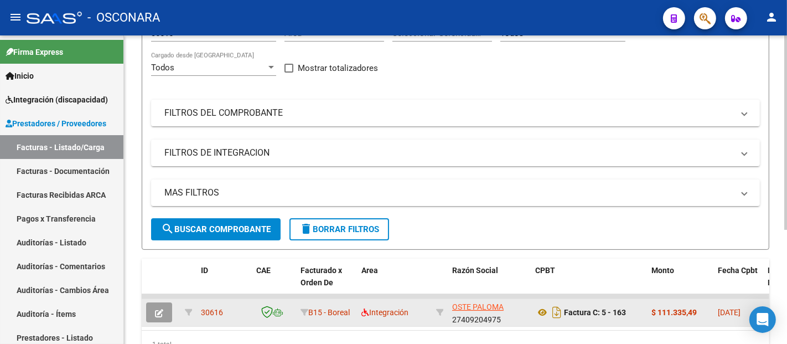
scroll to position [180, 0]
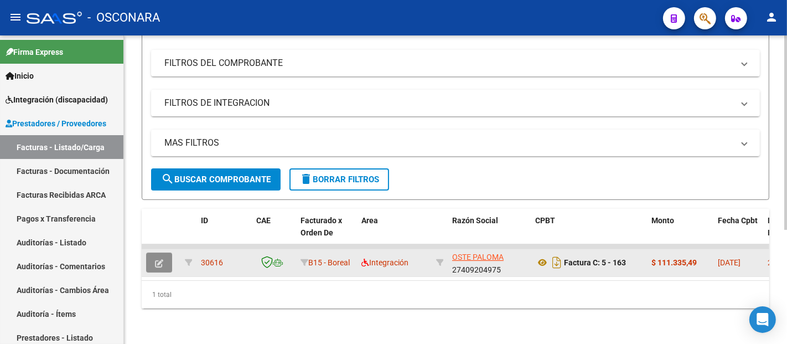
click at [156, 252] on button "button" at bounding box center [159, 262] width 26 height 20
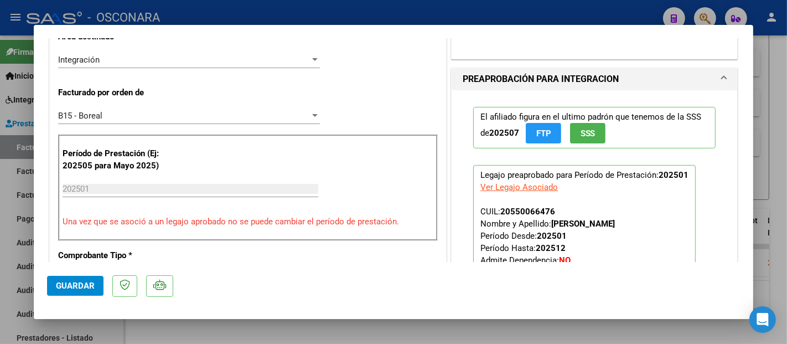
scroll to position [246, 0]
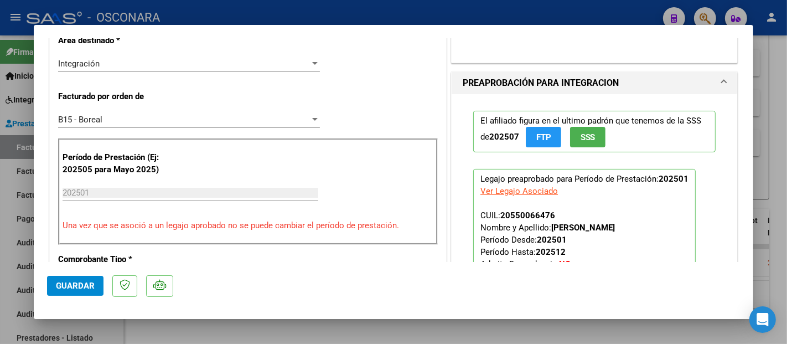
type input "$ 0,00"
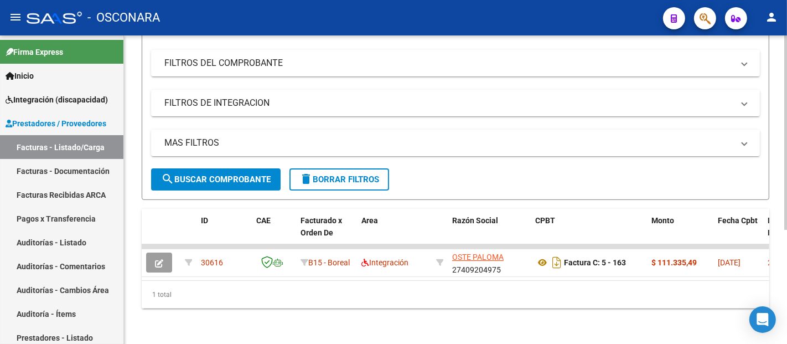
scroll to position [58, 0]
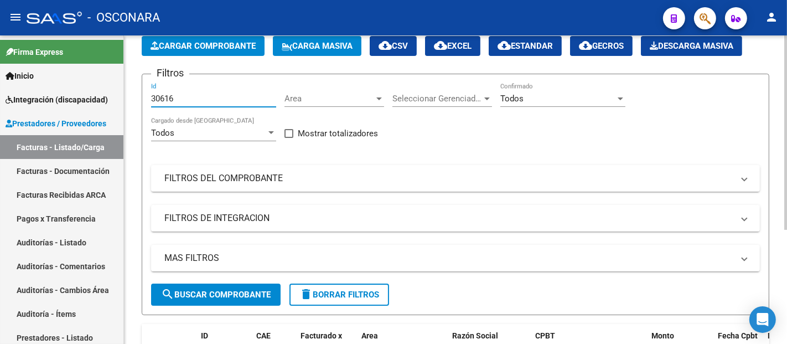
drag, startPoint x: 186, startPoint y: 93, endPoint x: 139, endPoint y: 97, distance: 47.7
click at [139, 97] on div "Video tutorial PRESTADORES -> Listado de CPBTs Emitidos por Prestadores / Prove…" at bounding box center [455, 218] width 663 height 481
paste input "3"
type input "30613"
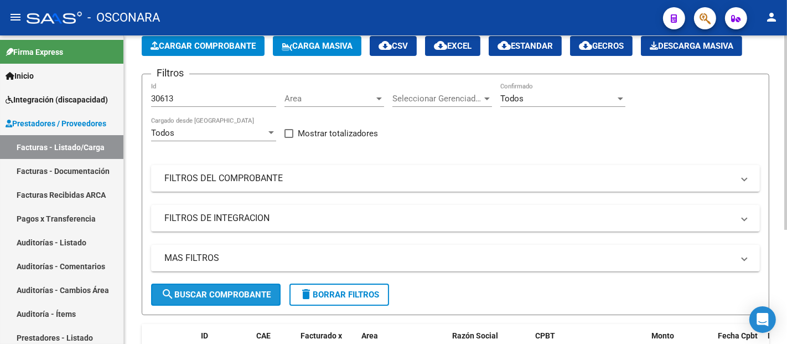
click at [229, 293] on span "search Buscar Comprobante" at bounding box center [216, 294] width 110 height 10
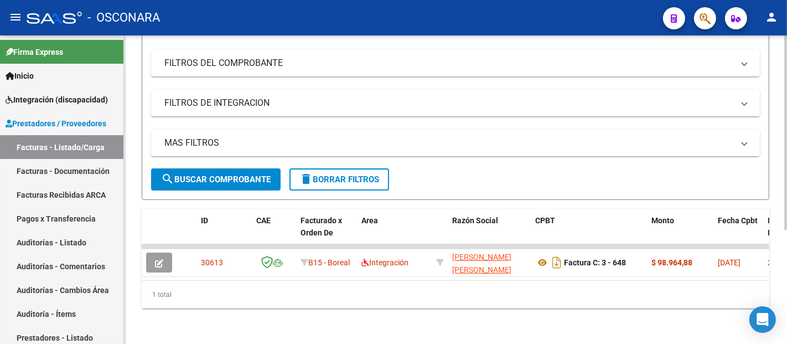
scroll to position [180, 0]
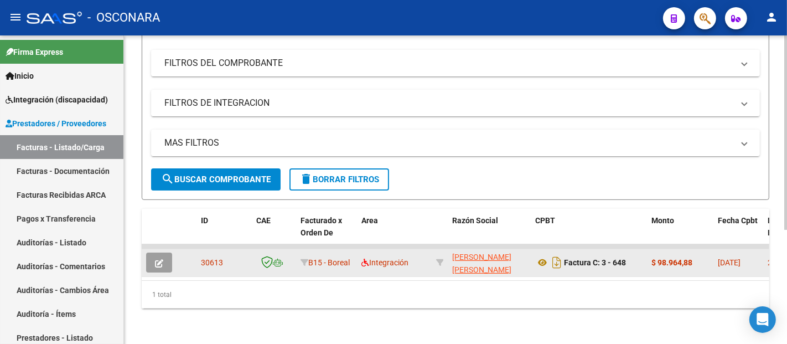
click at [163, 252] on button "button" at bounding box center [159, 262] width 26 height 20
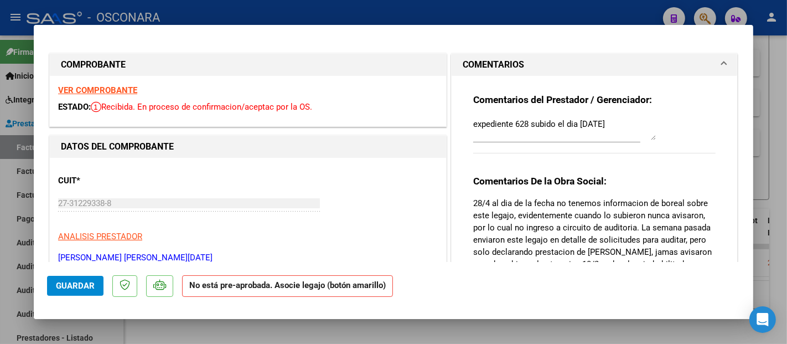
click at [115, 90] on strong "VER COMPROBANTE" at bounding box center [97, 90] width 79 height 10
type input "$ 0,00"
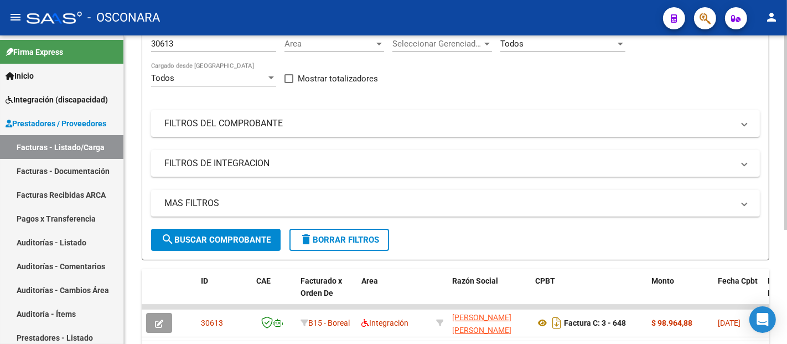
scroll to position [0, 0]
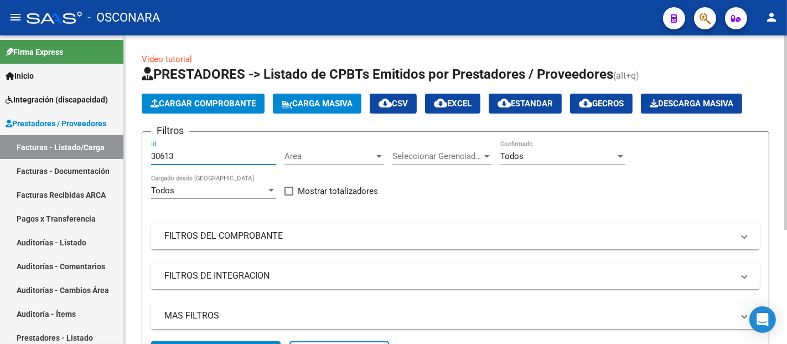
drag, startPoint x: 184, startPoint y: 156, endPoint x: 125, endPoint y: 150, distance: 59.5
click at [125, 150] on div "Video tutorial PRESTADORES -> Listado de CPBTs Emitidos por Prestadores / Prove…" at bounding box center [455, 275] width 663 height 481
paste input "09"
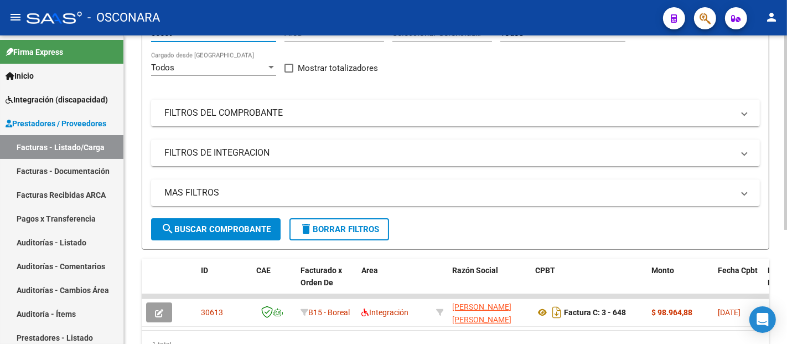
type input "30609"
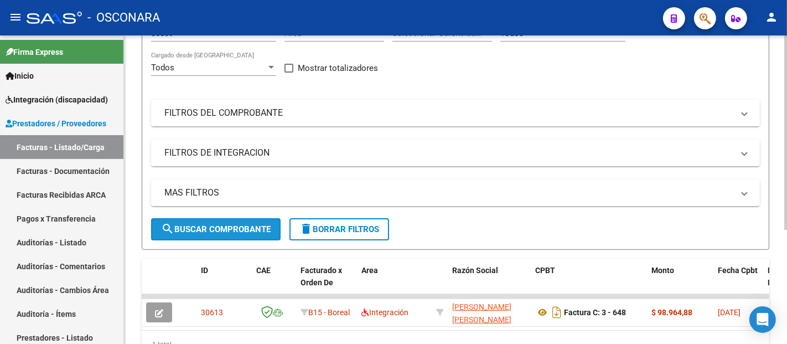
click at [208, 224] on span "search Buscar Comprobante" at bounding box center [216, 229] width 110 height 10
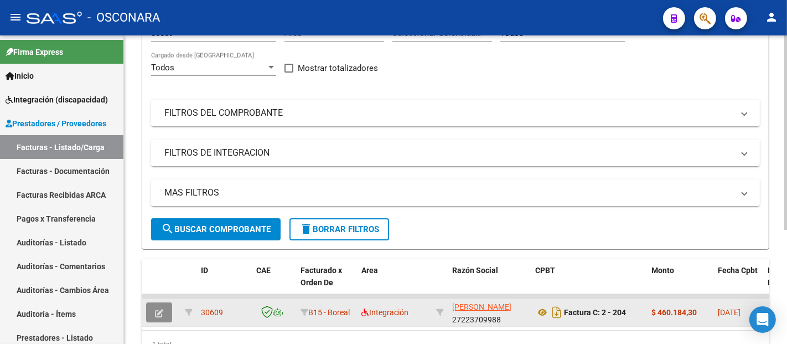
click at [167, 307] on button "button" at bounding box center [159, 312] width 26 height 20
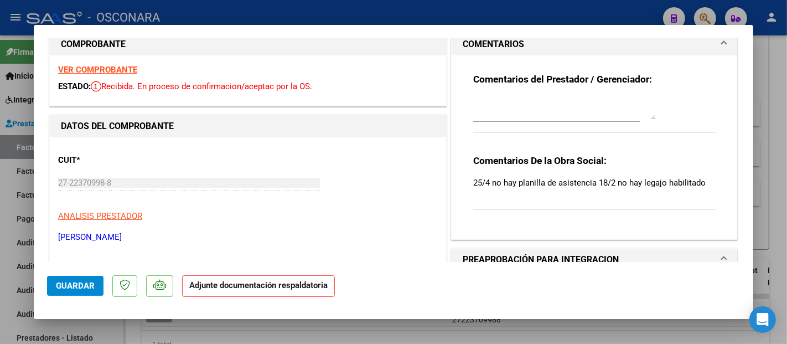
scroll to position [0, 0]
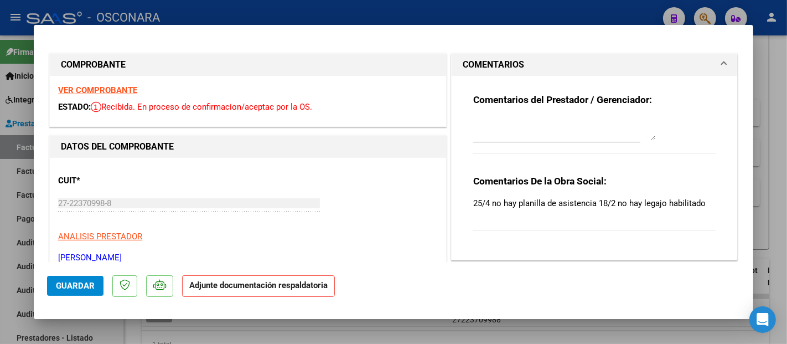
click at [111, 86] on strong "VER COMPROBANTE" at bounding box center [97, 90] width 79 height 10
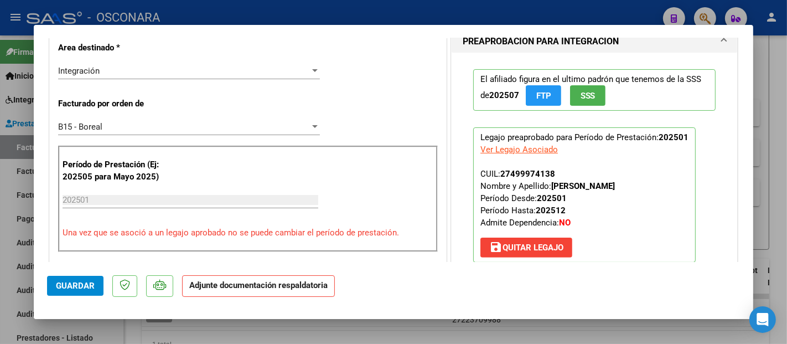
scroll to position [307, 0]
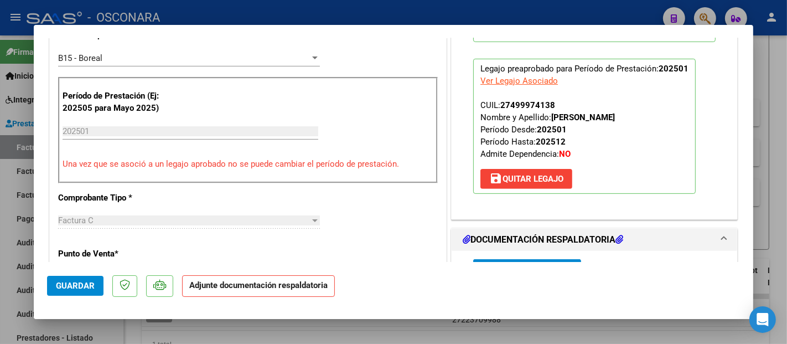
type input "$ 0,00"
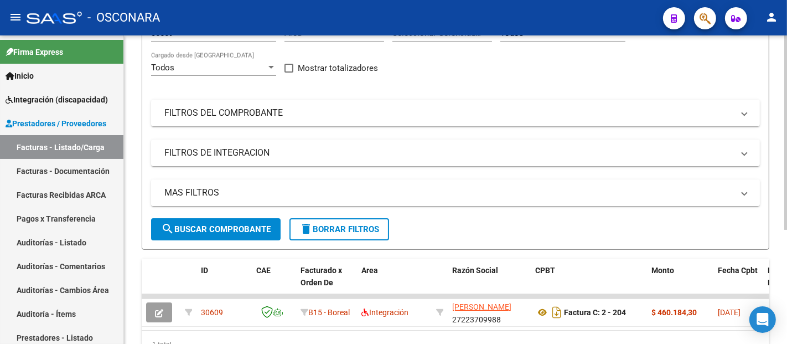
scroll to position [180, 0]
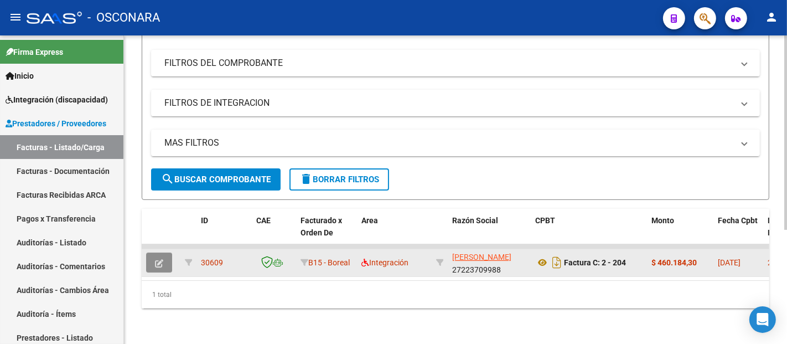
click at [158, 259] on icon "button" at bounding box center [159, 263] width 8 height 8
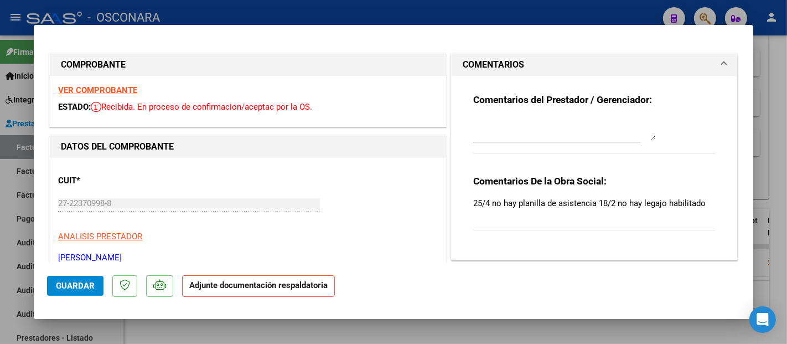
type input "$ 0,00"
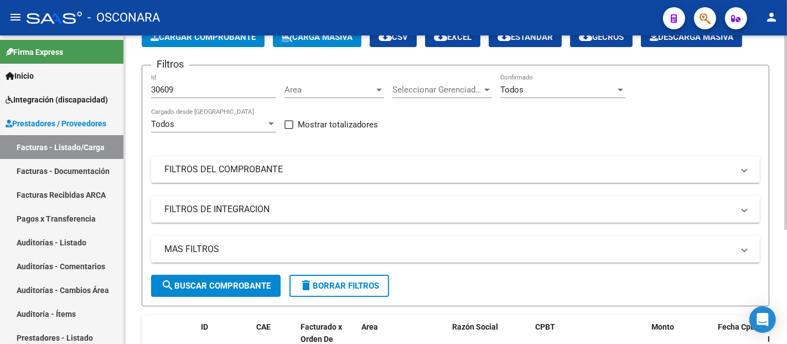
scroll to position [58, 0]
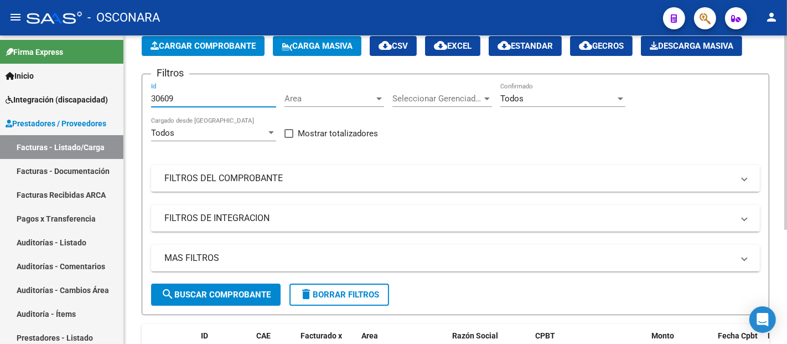
drag, startPoint x: 198, startPoint y: 97, endPoint x: 128, endPoint y: 98, distance: 69.2
click at [128, 98] on div "Video tutorial PRESTADORES -> Listado de CPBTs Emitidos por Prestadores / Prove…" at bounding box center [455, 218] width 663 height 481
paste input "30607"
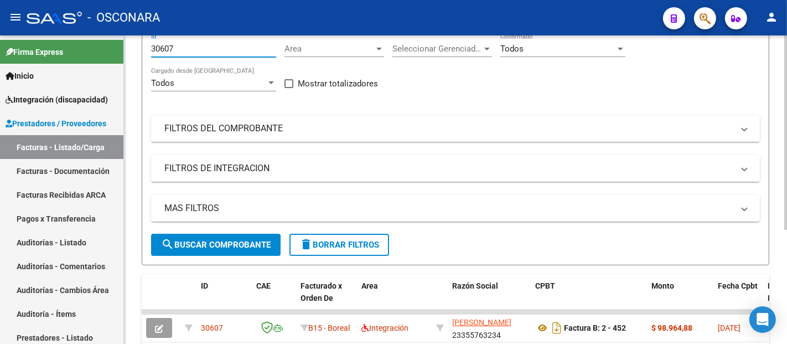
scroll to position [180, 0]
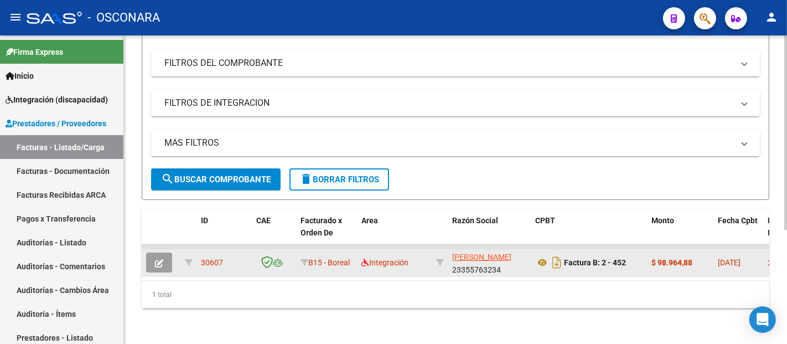
type input "30607"
click at [166, 252] on button "button" at bounding box center [159, 262] width 26 height 20
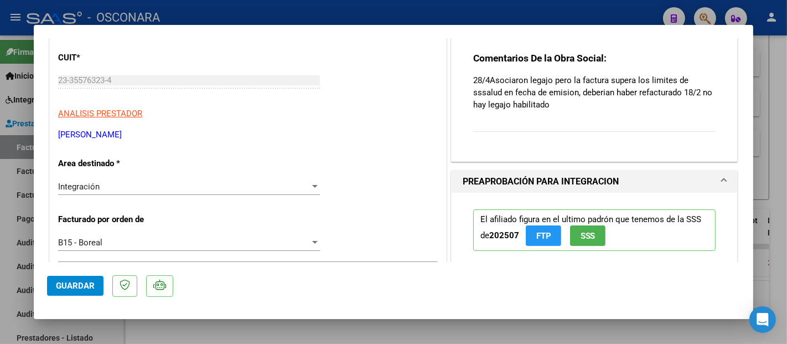
scroll to position [0, 0]
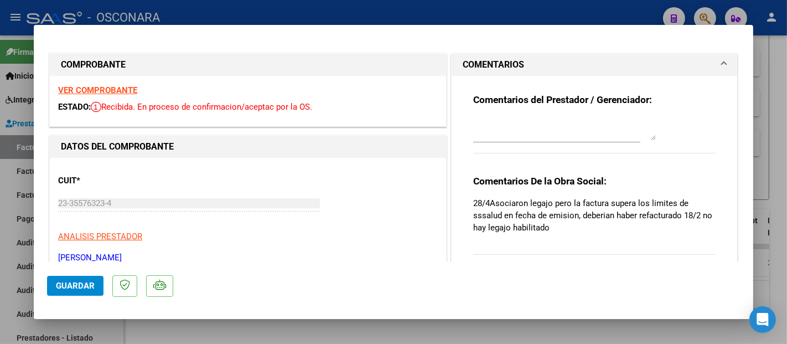
type input "$ 0,00"
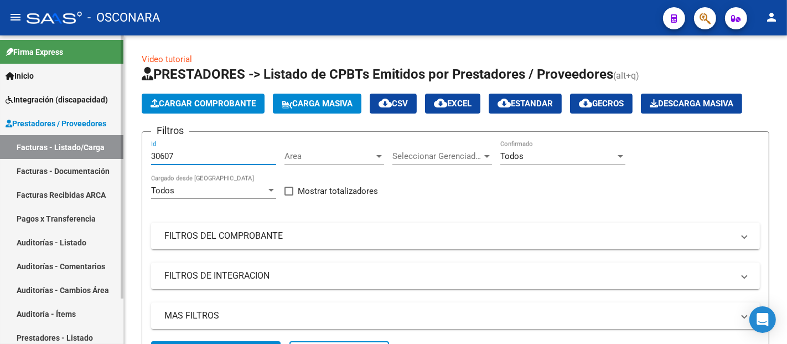
drag, startPoint x: 191, startPoint y: 153, endPoint x: 104, endPoint y: 154, distance: 86.9
click at [104, 154] on mat-sidenav-container "Firma Express Inicio Instructivos Contacto OS Integración (discapacidad) Certif…" at bounding box center [393, 189] width 787 height 308
paste input "2300"
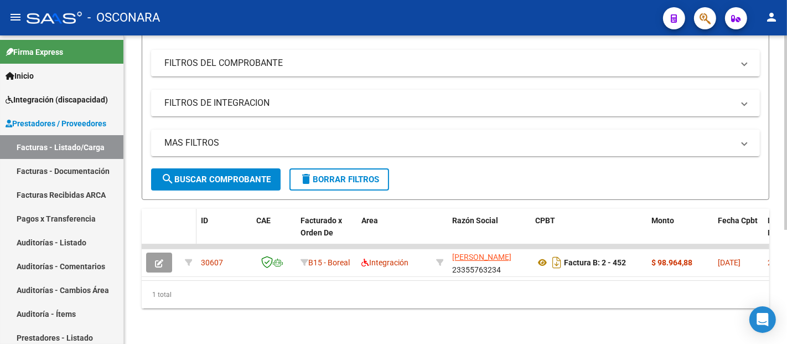
scroll to position [180, 0]
type input "32300"
click at [220, 174] on span "search Buscar Comprobante" at bounding box center [216, 179] width 110 height 10
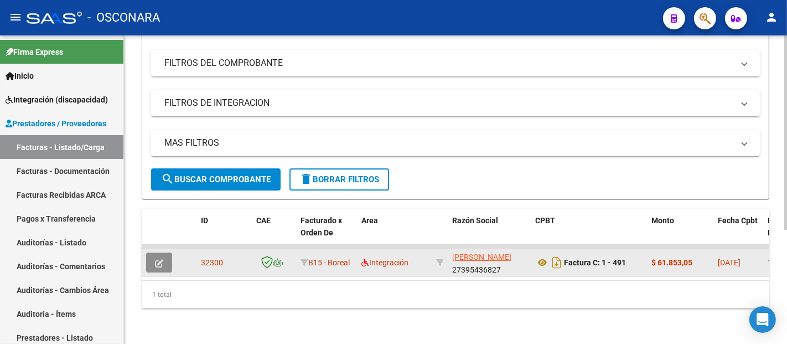
click at [161, 259] on icon "button" at bounding box center [159, 263] width 8 height 8
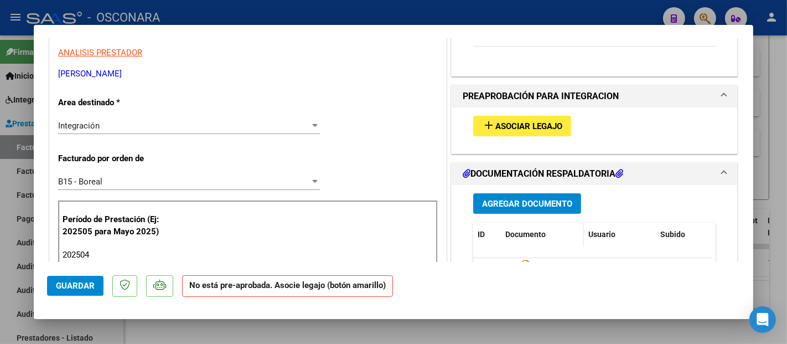
scroll to position [184, 0]
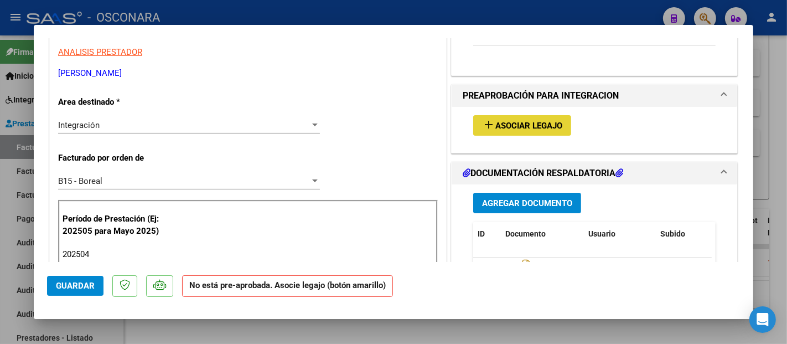
click at [531, 123] on span "Asociar Legajo" at bounding box center [528, 126] width 67 height 10
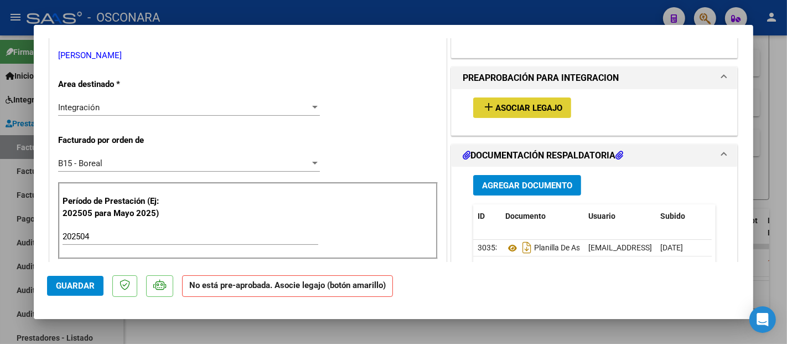
scroll to position [246, 0]
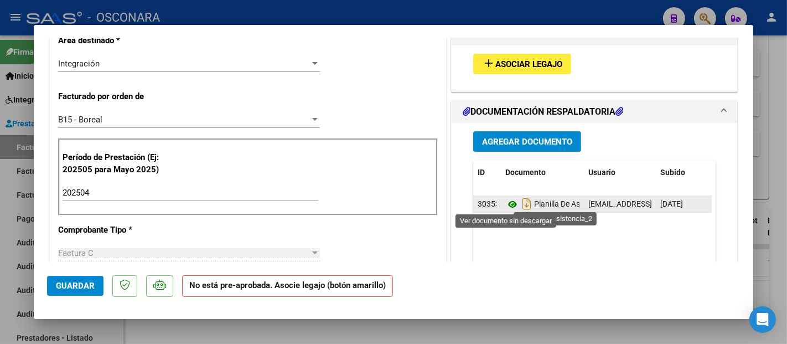
click at [505, 201] on icon at bounding box center [512, 204] width 14 height 13
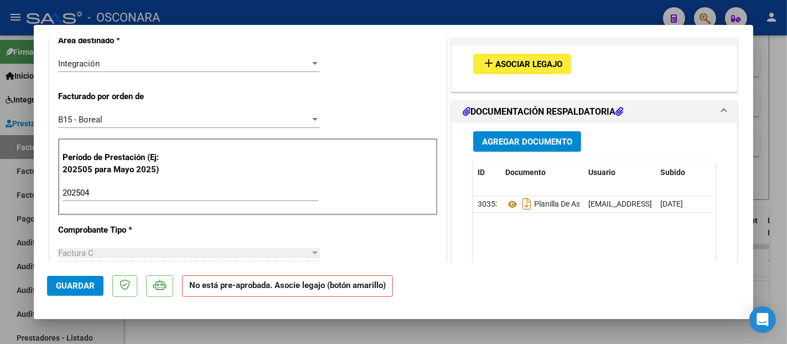
type input "$ 0,00"
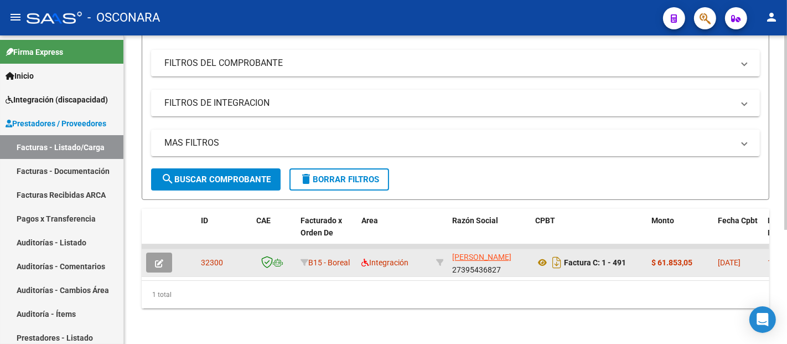
click at [158, 259] on icon "button" at bounding box center [159, 263] width 8 height 8
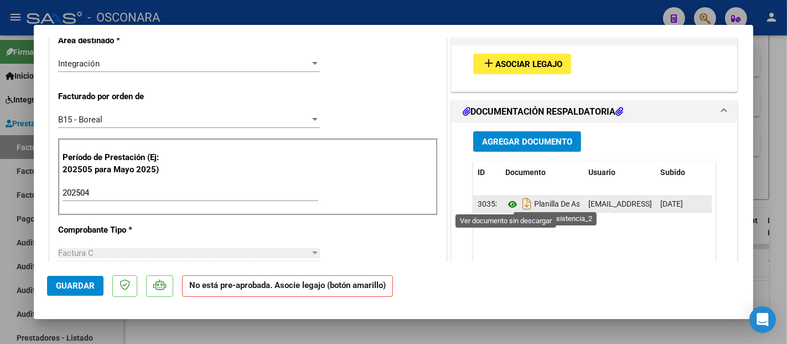
click at [510, 203] on icon at bounding box center [512, 204] width 14 height 13
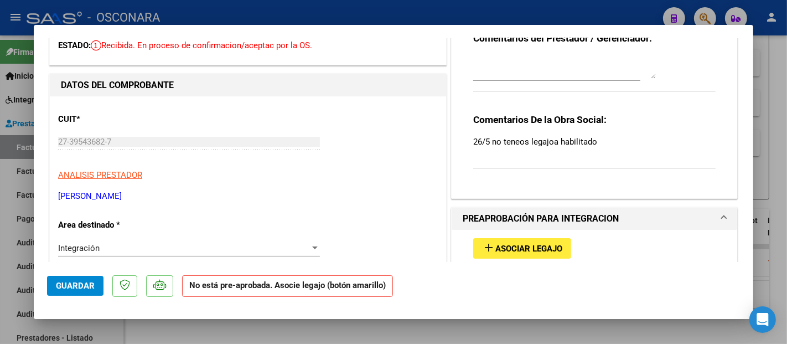
scroll to position [0, 0]
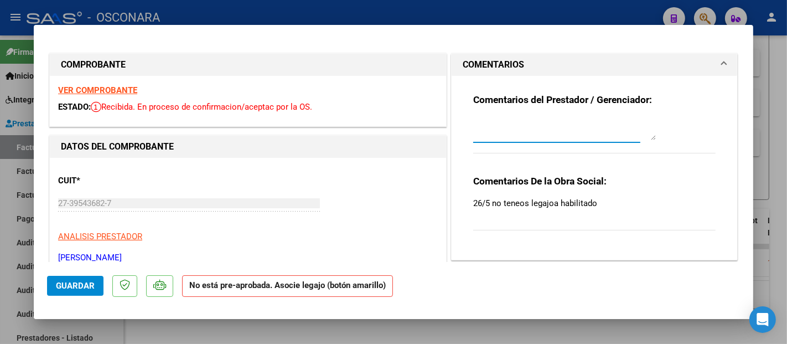
click at [525, 135] on textarea at bounding box center [564, 129] width 183 height 22
paste textarea "VEGA CHIARA FERNANDA"
type textarea "VEGA CHIARA FERNANDA"
click at [83, 287] on span "Guardar" at bounding box center [75, 286] width 39 height 10
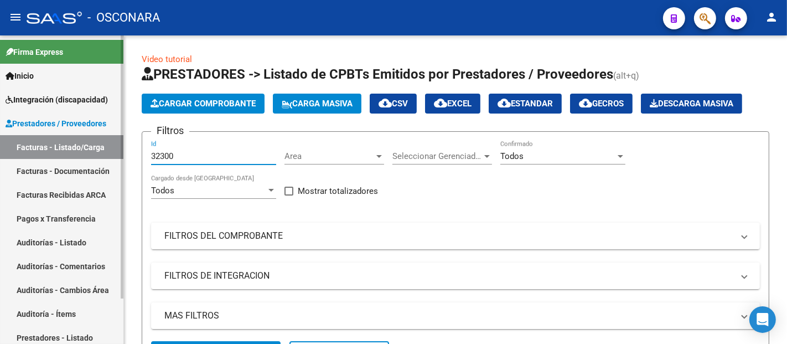
drag, startPoint x: 158, startPoint y: 157, endPoint x: 111, endPoint y: 135, distance: 52.5
click at [105, 155] on mat-sidenav-container "Firma Express Inicio Instructivos Contacto OS Integración (discapacidad) Certif…" at bounding box center [393, 189] width 787 height 308
paste input "5188"
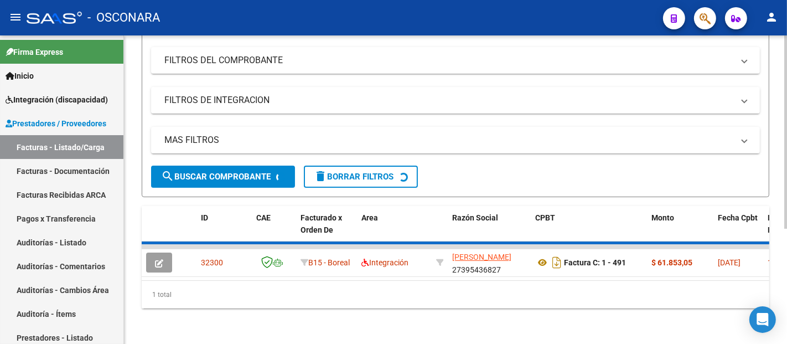
scroll to position [178, 0]
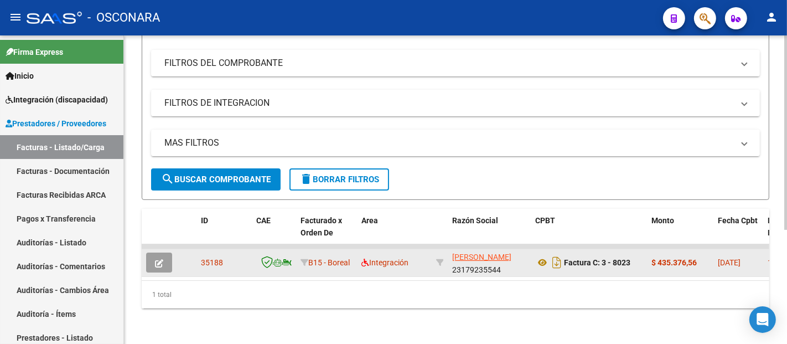
type input "35188"
click at [163, 253] on button "button" at bounding box center [159, 262] width 26 height 20
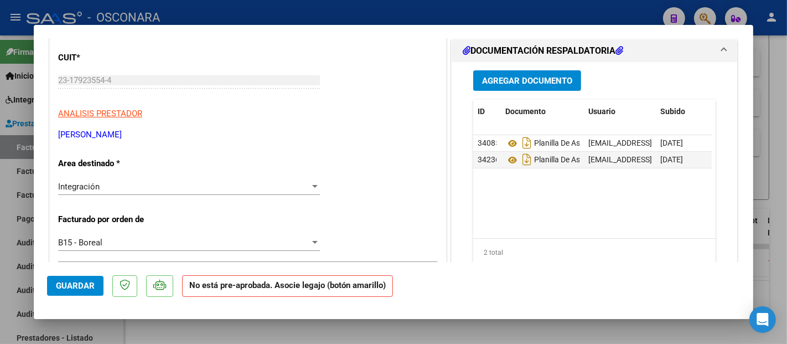
scroll to position [0, 0]
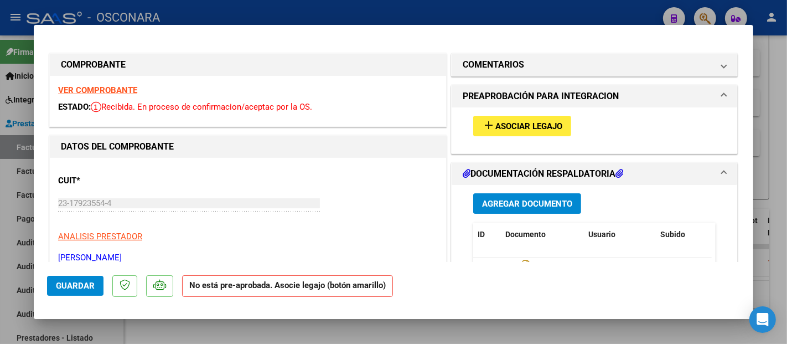
click at [520, 130] on span "Asociar Legajo" at bounding box center [528, 126] width 67 height 10
click at [83, 98] on div "VER COMPROBANTE ESTADO: Recibida. En proceso de confirmacion/aceptac por la OS." at bounding box center [248, 101] width 396 height 50
click at [84, 92] on strong "VER COMPROBANTE" at bounding box center [97, 90] width 79 height 10
